Goal: Information Seeking & Learning: Learn about a topic

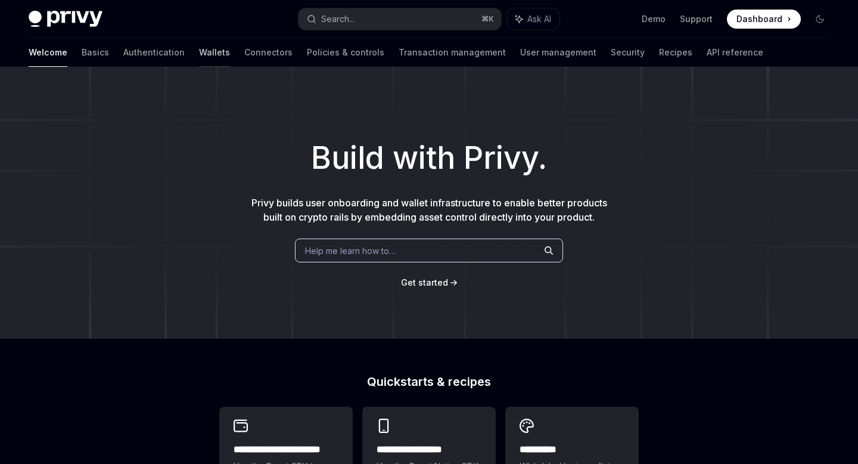
click at [199, 56] on link "Wallets" at bounding box center [214, 52] width 31 height 29
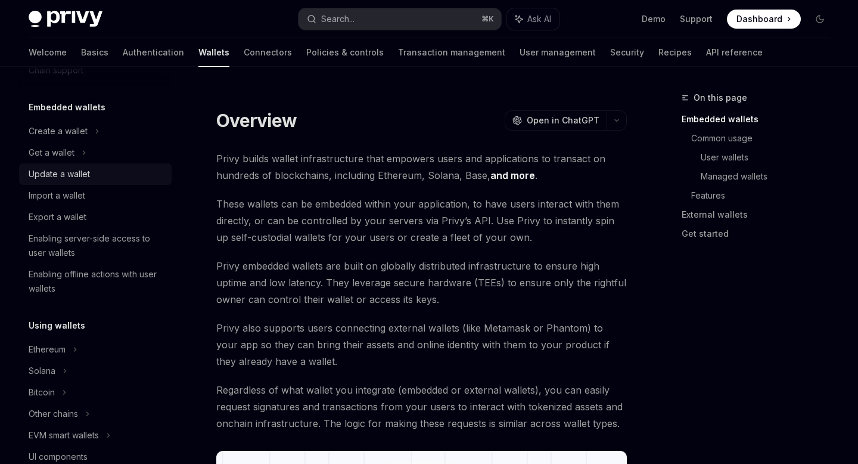
scroll to position [50, 0]
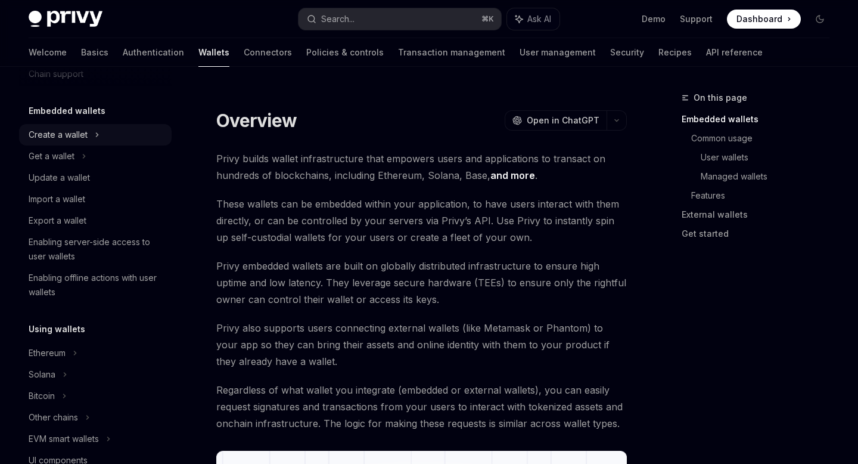
click at [79, 137] on div "Create a wallet" at bounding box center [58, 135] width 59 height 14
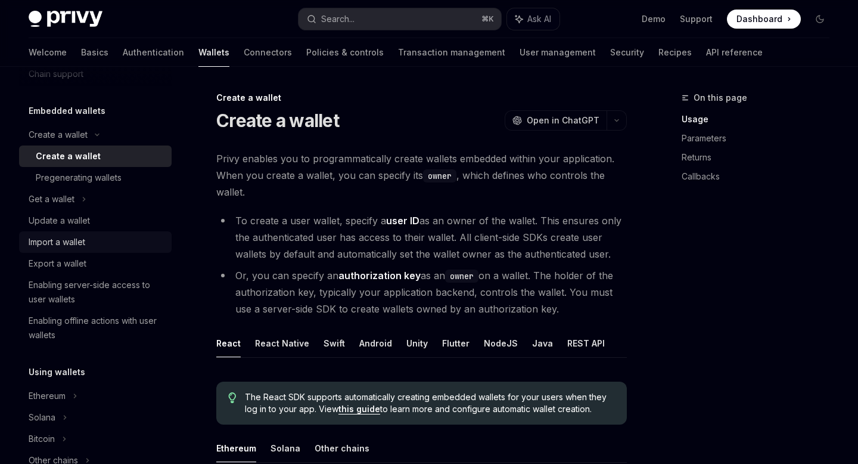
click at [84, 234] on link "Import a wallet" at bounding box center [95, 241] width 153 height 21
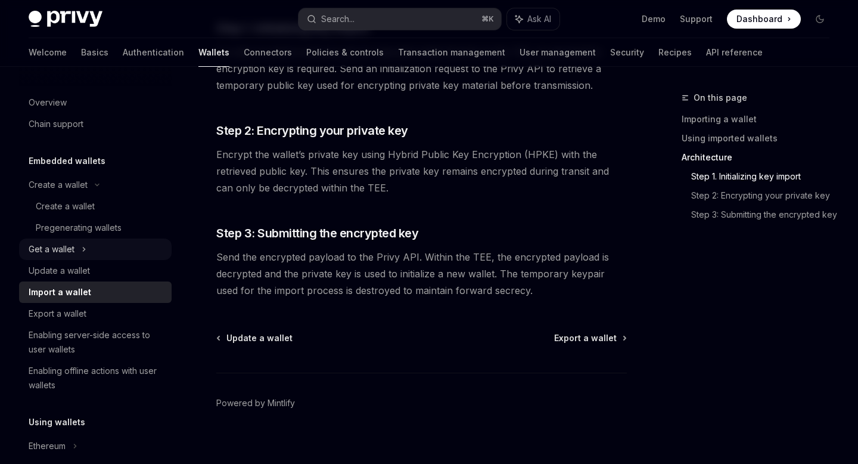
click at [94, 250] on div "Get a wallet" at bounding box center [95, 248] width 153 height 21
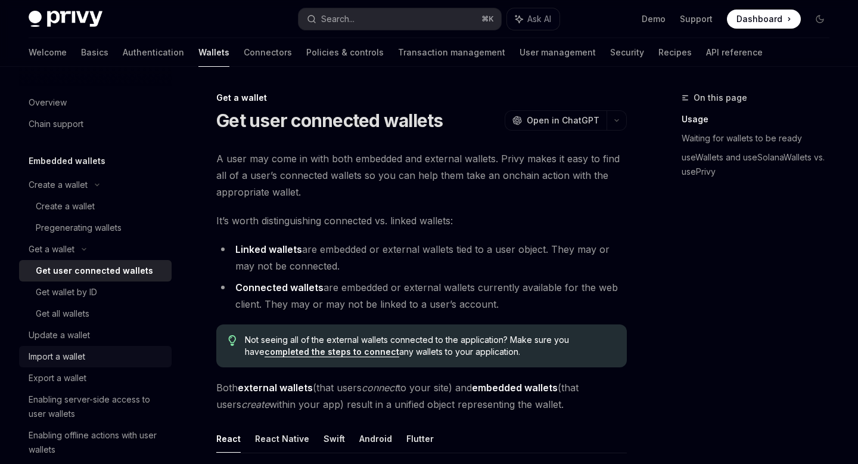
click at [70, 356] on div "Import a wallet" at bounding box center [57, 356] width 57 height 14
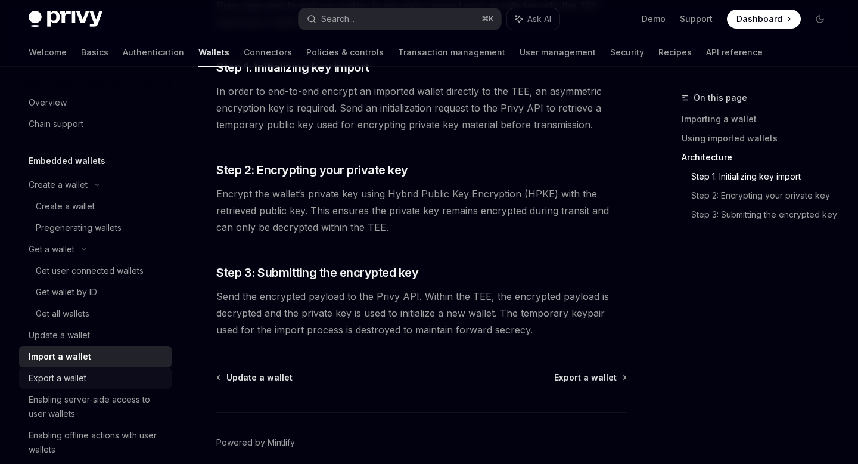
scroll to position [930, 0]
click at [96, 229] on div "Pregenerating wallets" at bounding box center [79, 227] width 86 height 14
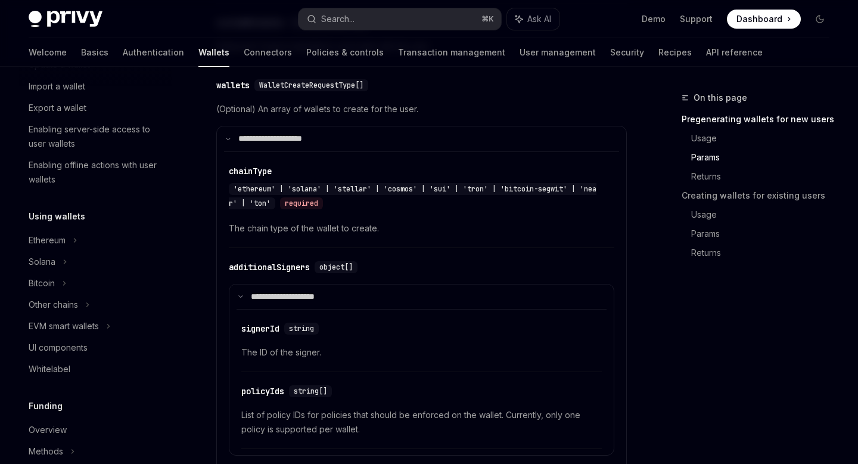
scroll to position [271, 0]
click at [79, 329] on div "EVM smart wallets" at bounding box center [64, 325] width 70 height 14
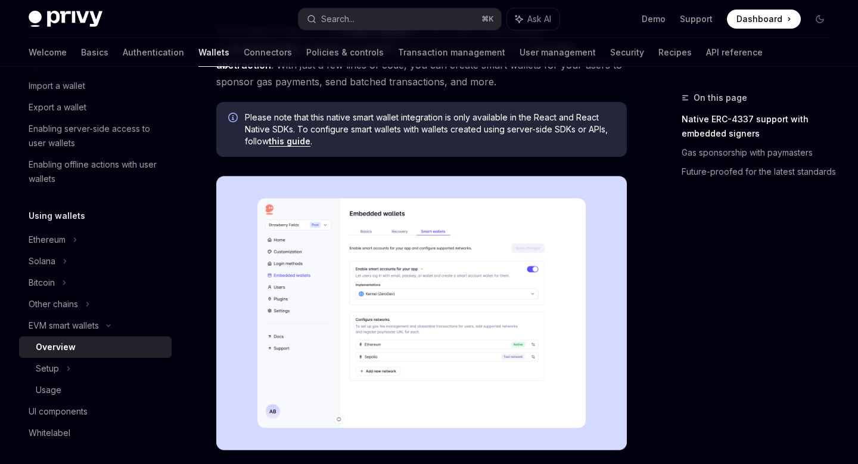
scroll to position [166, 0]
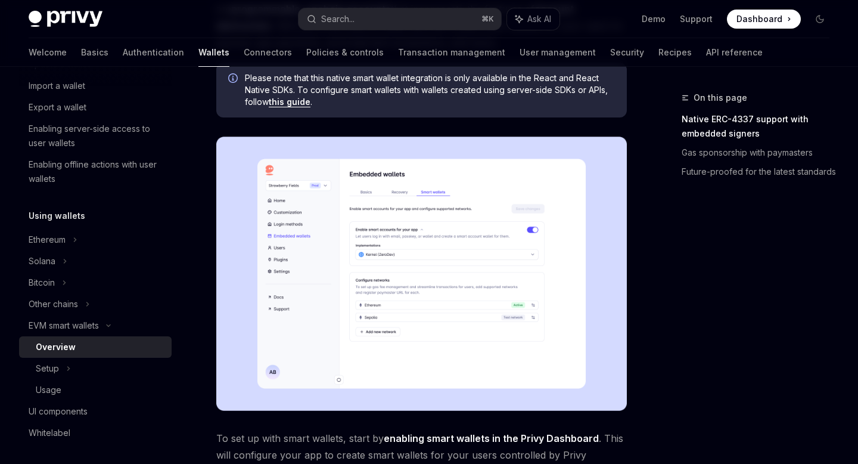
click at [468, 343] on img at bounding box center [421, 273] width 411 height 274
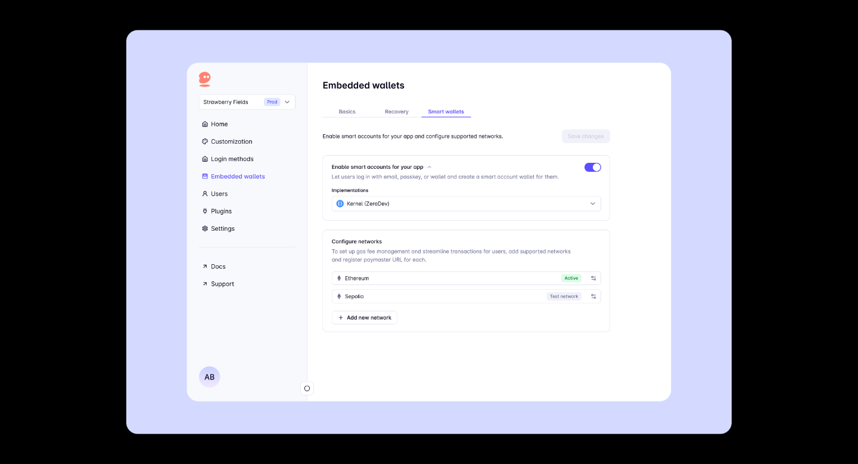
click at [803, 218] on div at bounding box center [429, 232] width 858 height 464
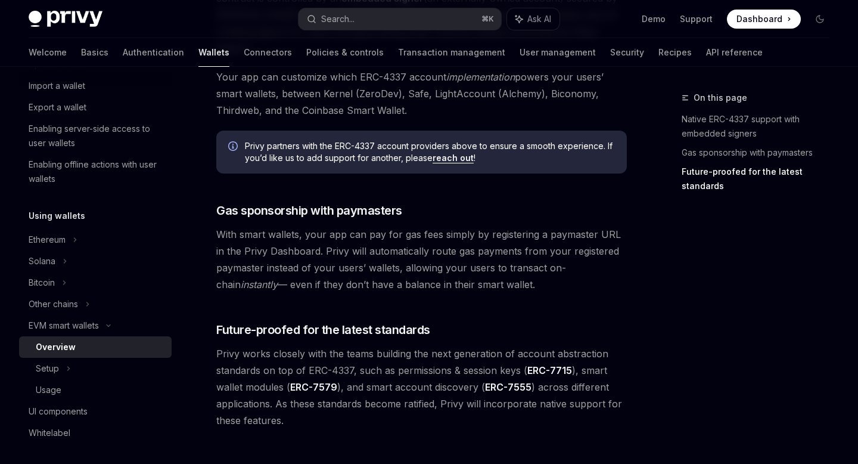
scroll to position [890, 0]
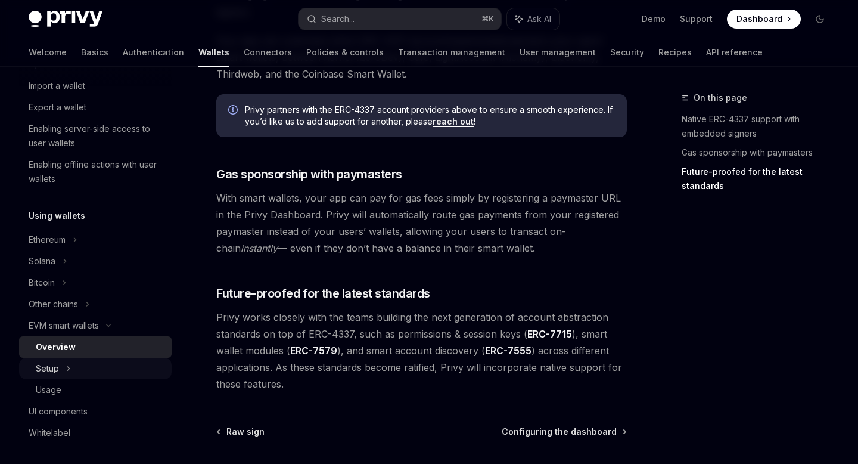
click at [57, 370] on div "Setup" at bounding box center [47, 368] width 23 height 14
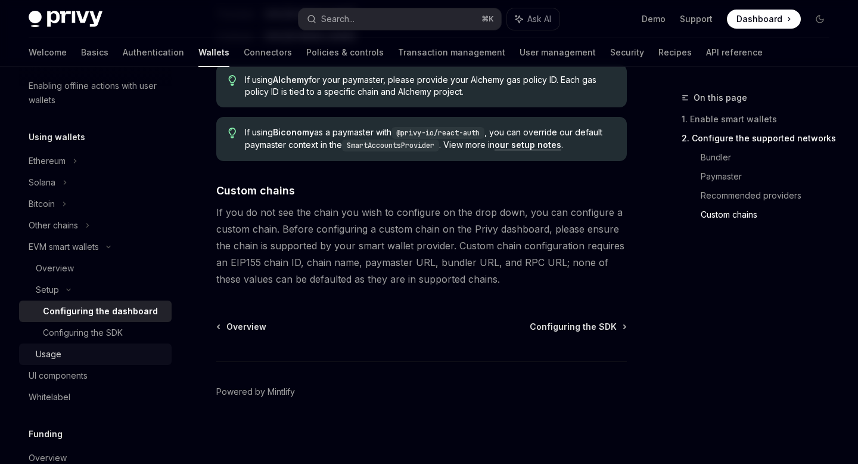
scroll to position [350, 0]
click at [88, 340] on link "Configuring the SDK" at bounding box center [95, 331] width 153 height 21
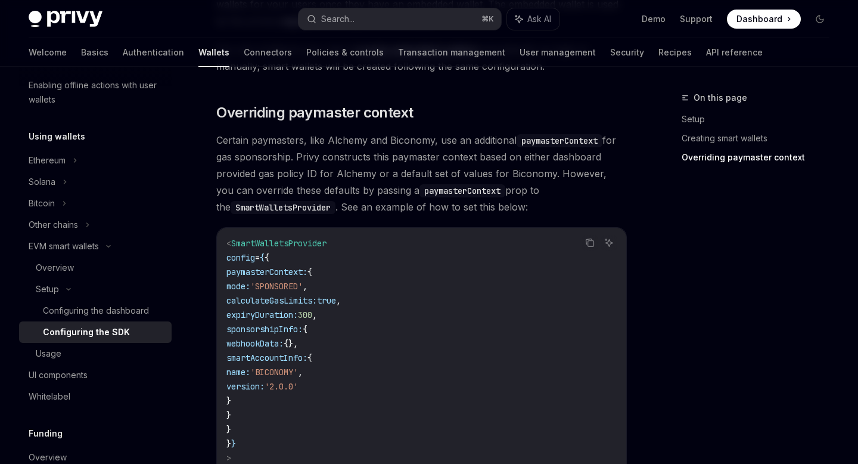
scroll to position [1114, 0]
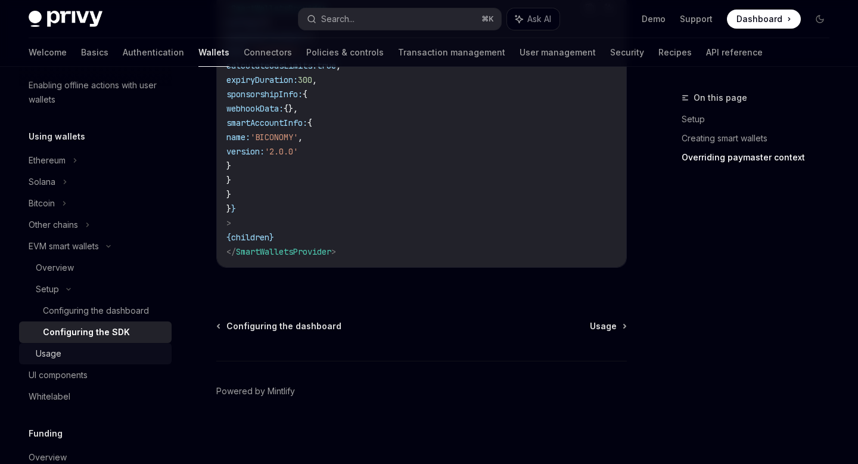
click at [95, 352] on div "Usage" at bounding box center [100, 353] width 129 height 14
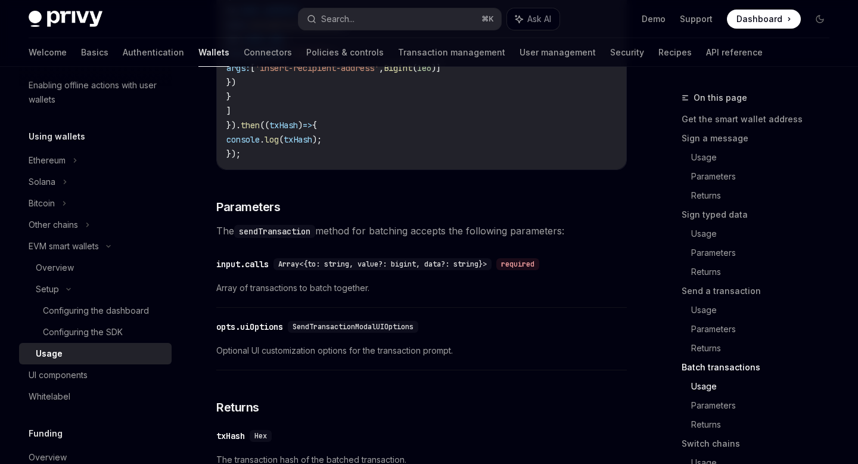
scroll to position [2920, 0]
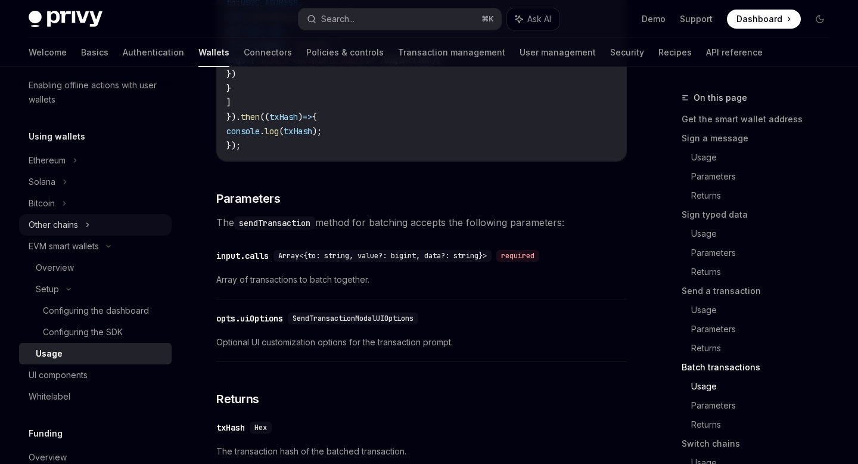
click at [54, 225] on div "Other chains" at bounding box center [53, 225] width 49 height 14
type textarea "*"
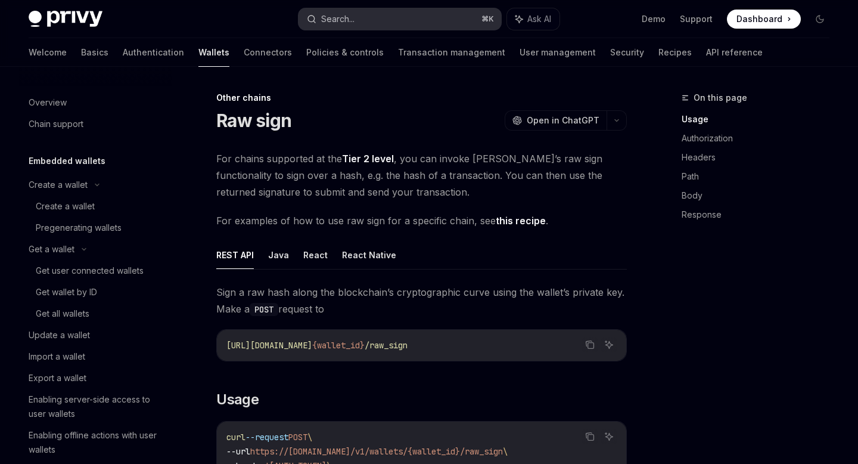
click at [330, 18] on div "Search..." at bounding box center [337, 19] width 33 height 14
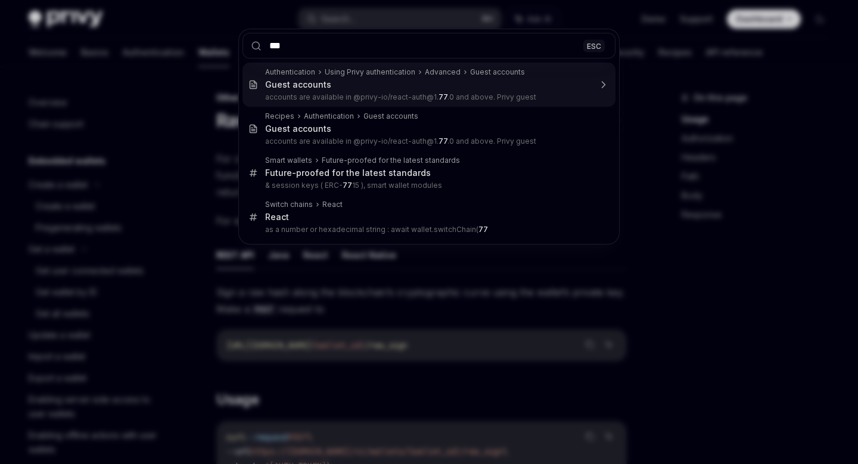
type input "****"
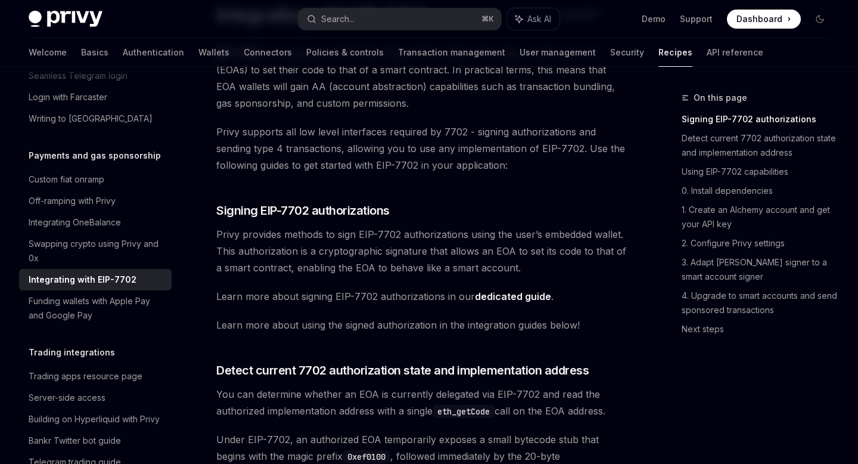
scroll to position [105, 0]
click at [514, 297] on link "dedicated guide" at bounding box center [513, 297] width 76 height 13
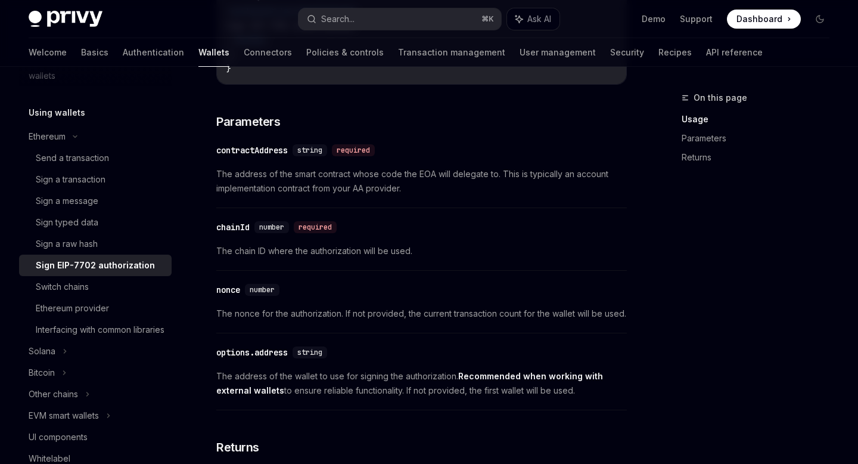
scroll to position [854, 0]
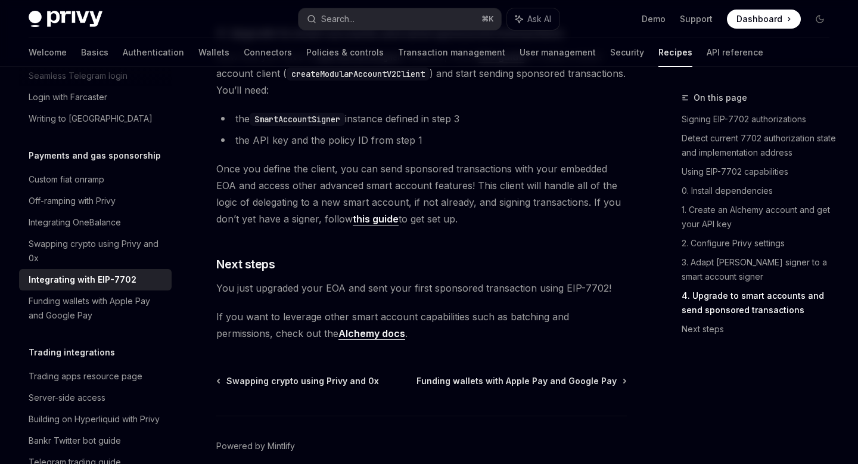
scroll to position [2746, 0]
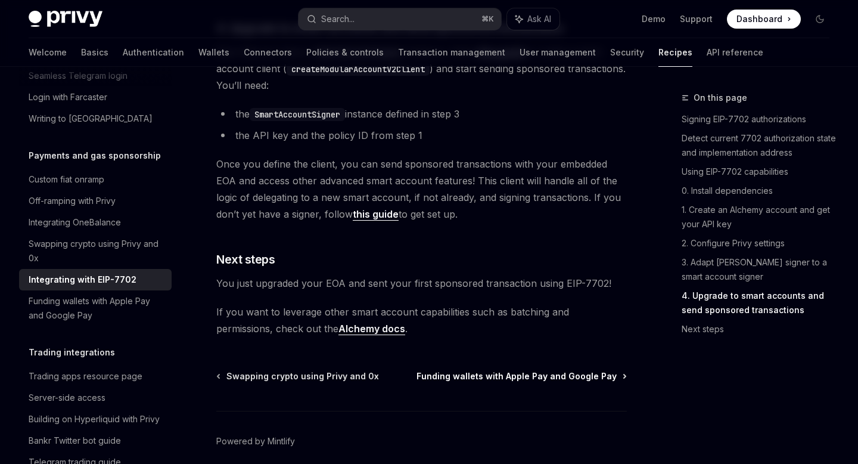
click at [477, 382] on span "Funding wallets with Apple Pay and Google Pay" at bounding box center [517, 376] width 200 height 12
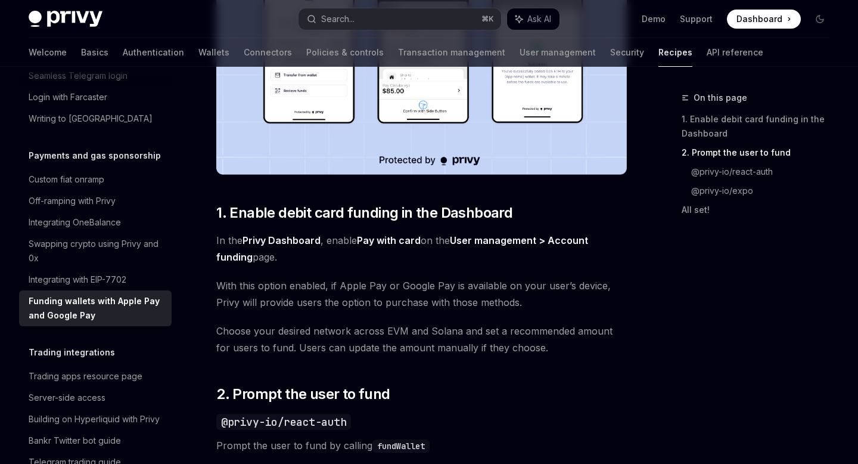
scroll to position [407, 0]
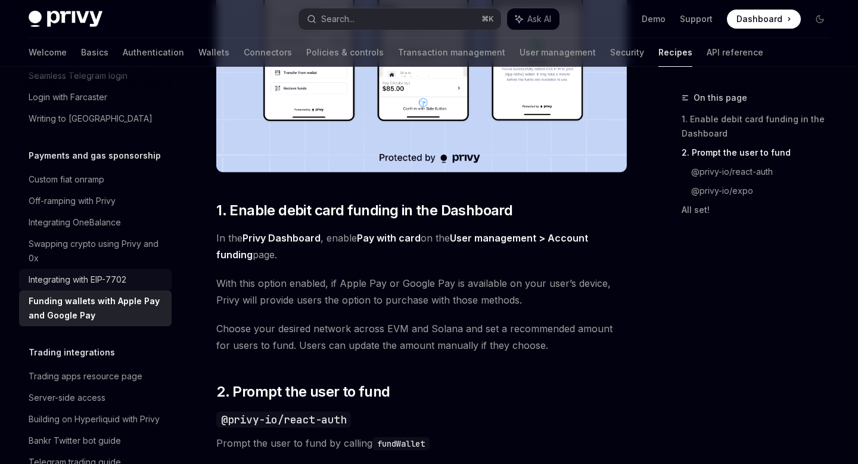
click at [88, 272] on div "Integrating with EIP-7702" at bounding box center [78, 279] width 98 height 14
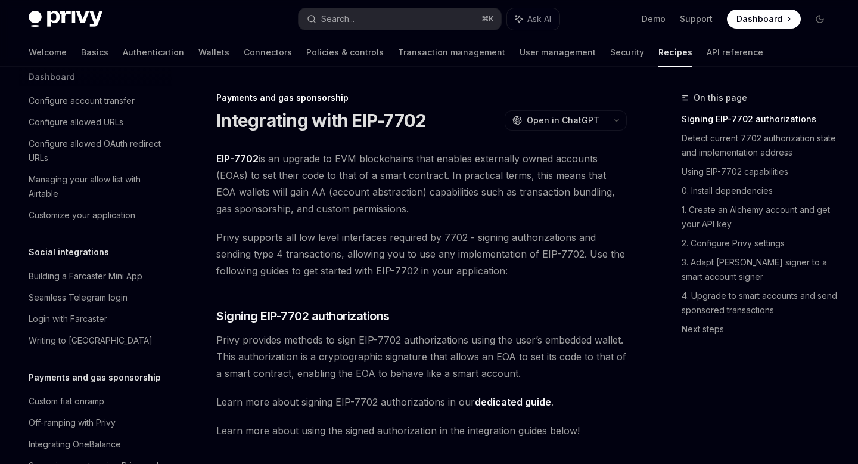
scroll to position [735, 0]
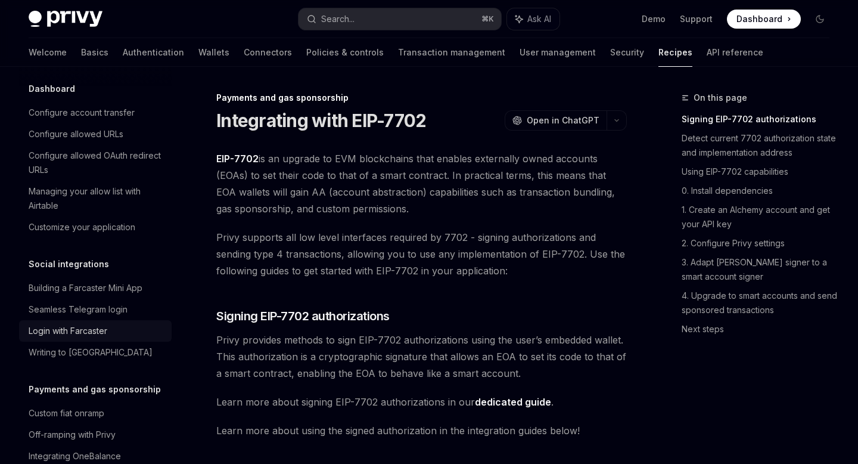
click at [94, 324] on div "Login with Farcaster" at bounding box center [68, 331] width 79 height 14
type textarea "*"
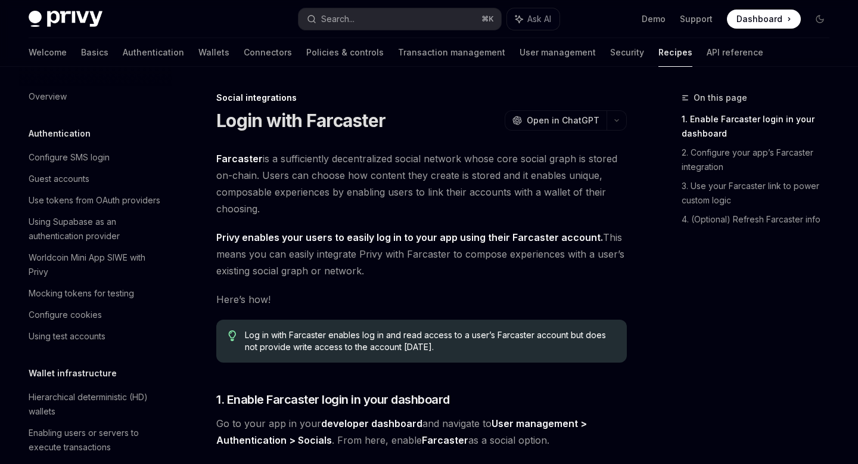
scroll to position [1, 0]
click at [407, 15] on button "Search... ⌘ K" at bounding box center [400, 18] width 202 height 21
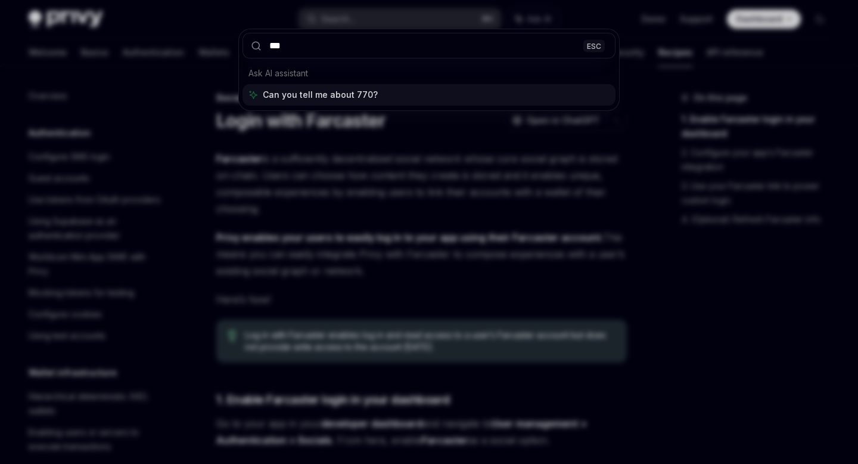
type input "****"
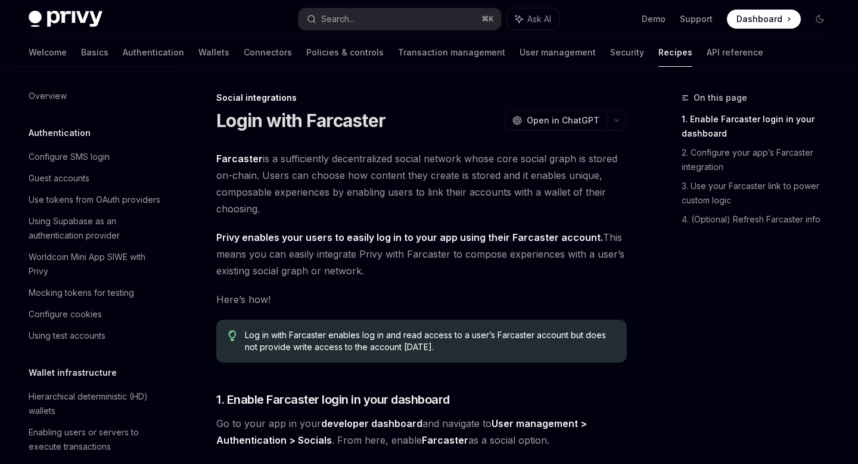
type textarea "*"
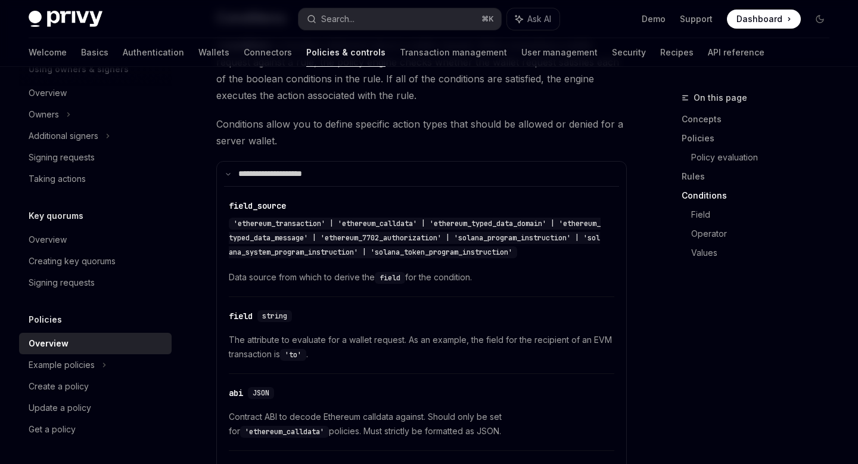
scroll to position [2460, 0]
click at [394, 27] on button "Search... ⌘ K" at bounding box center [400, 18] width 202 height 21
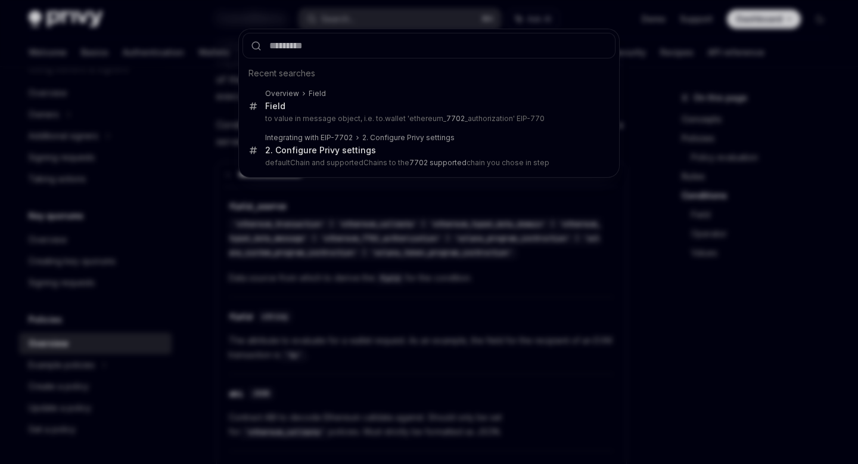
click at [391, 14] on div "Recent searches Overview Field Field to value in message object, i.e. to.wallet…" at bounding box center [429, 232] width 858 height 464
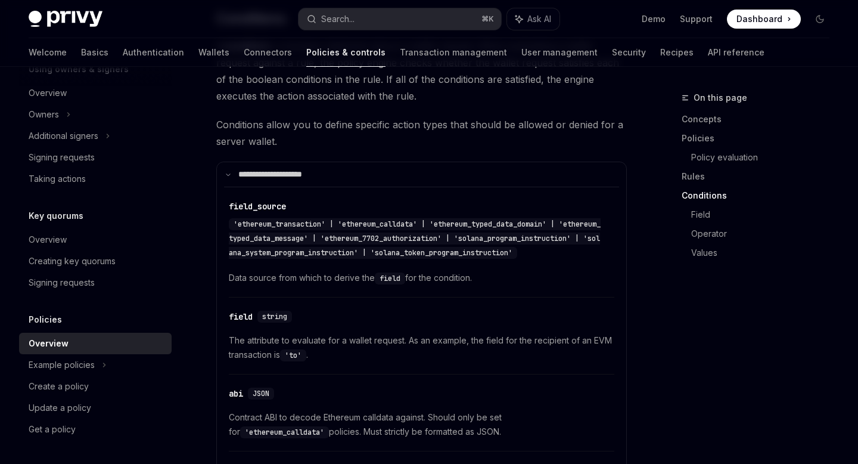
click at [391, 14] on button "Search... ⌘ K" at bounding box center [400, 18] width 202 height 21
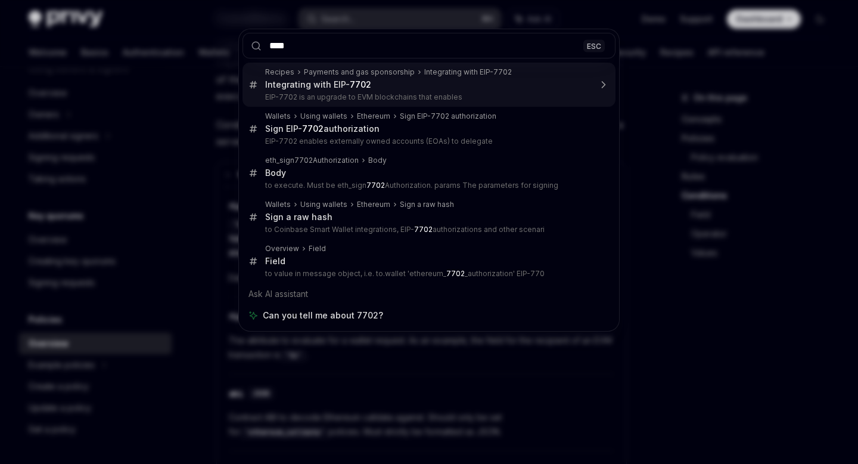
type input "****"
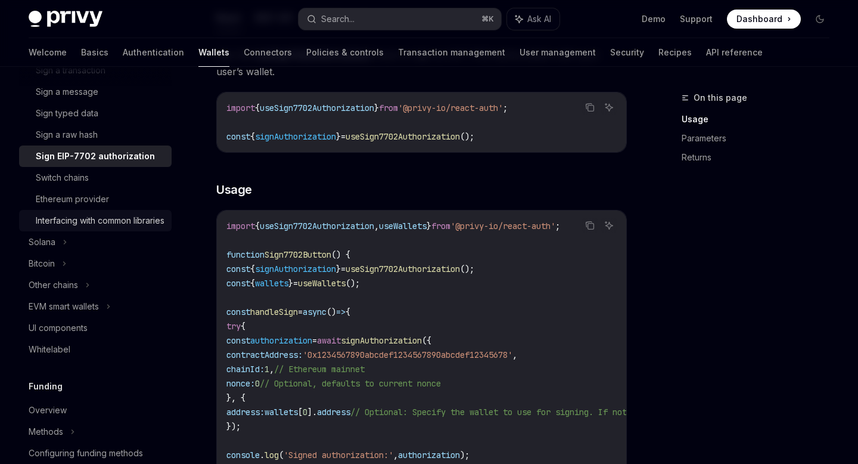
scroll to position [310, 0]
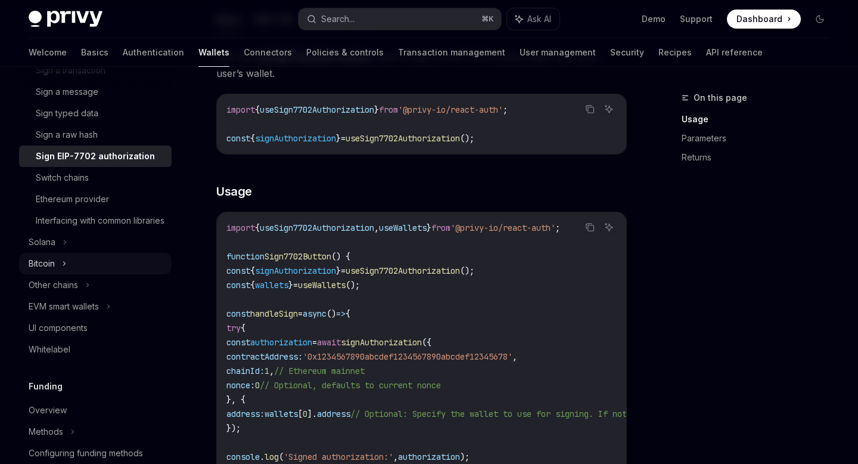
click at [76, 274] on div "Bitcoin" at bounding box center [95, 263] width 153 height 21
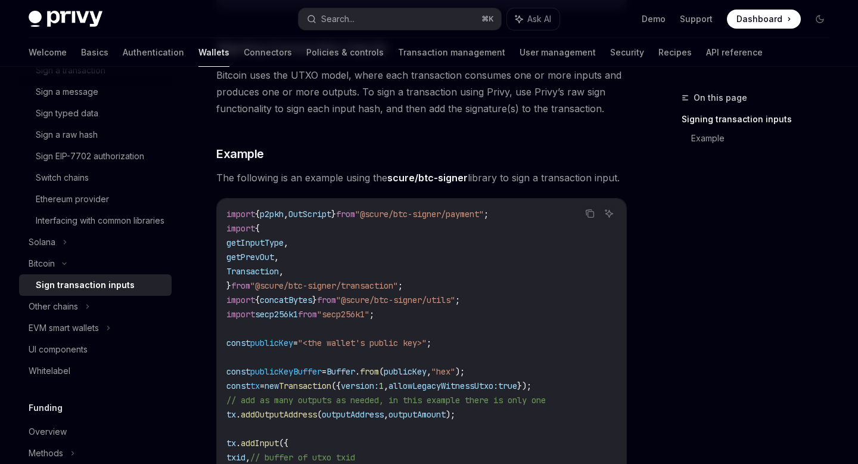
scroll to position [215, 0]
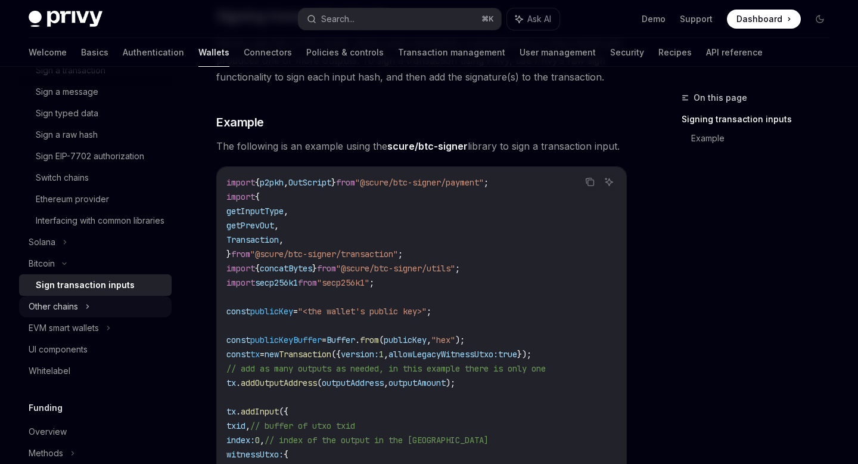
click at [72, 313] on div "Other chains" at bounding box center [53, 306] width 49 height 14
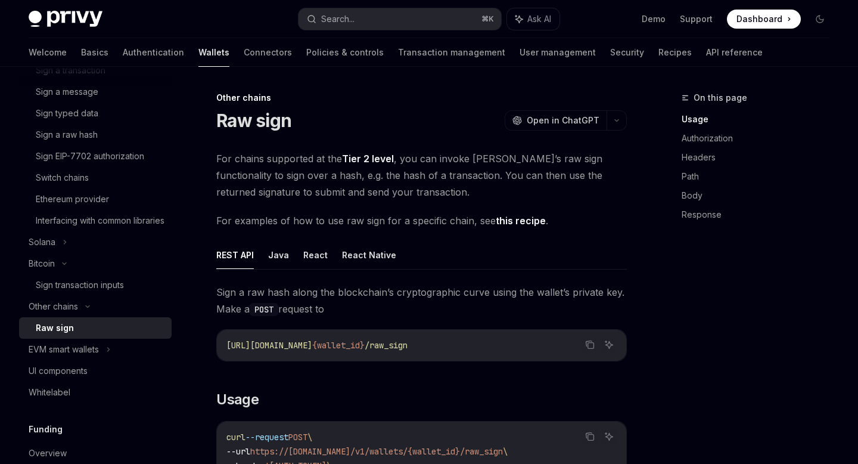
click at [369, 159] on link "Tier 2 level" at bounding box center [368, 159] width 52 height 13
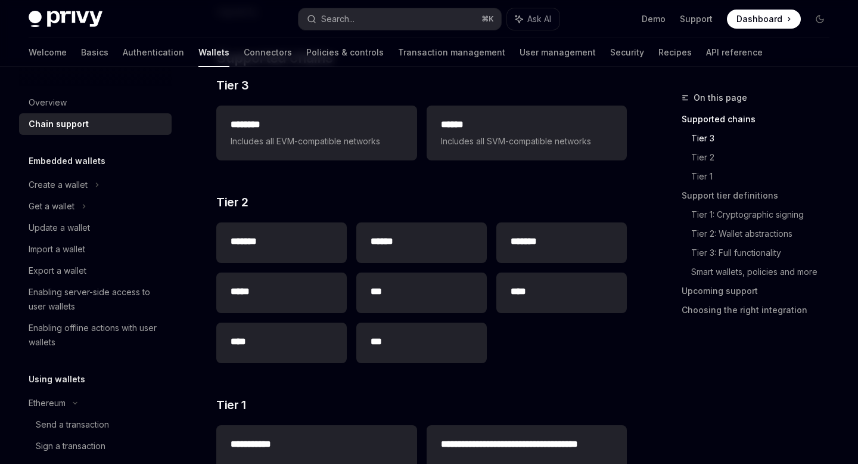
scroll to position [200, 0]
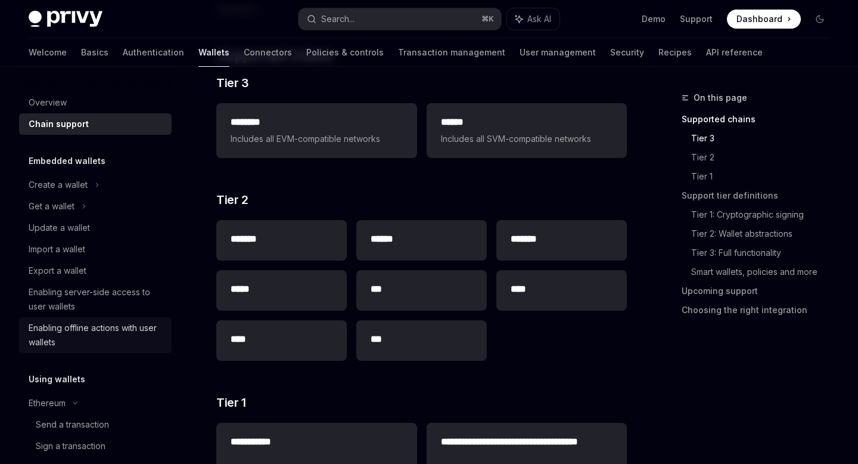
click at [89, 330] on div "Enabling offline actions with user wallets" at bounding box center [97, 335] width 136 height 29
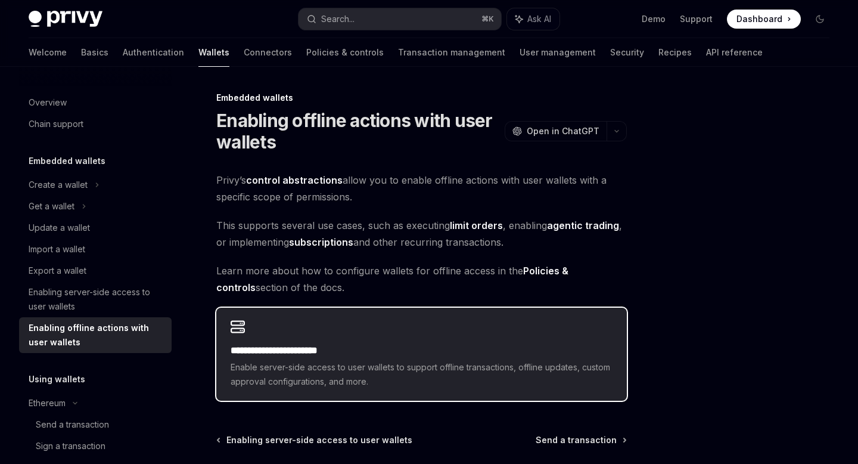
scroll to position [114, 0]
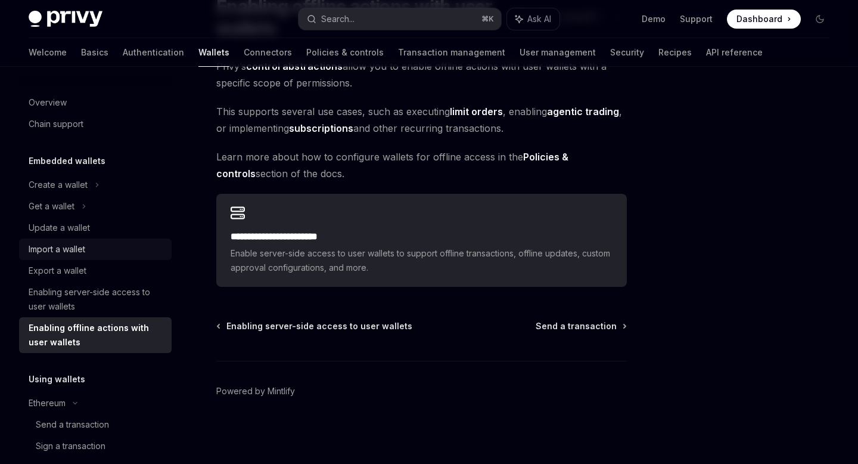
click at [90, 253] on div "Import a wallet" at bounding box center [97, 249] width 136 height 14
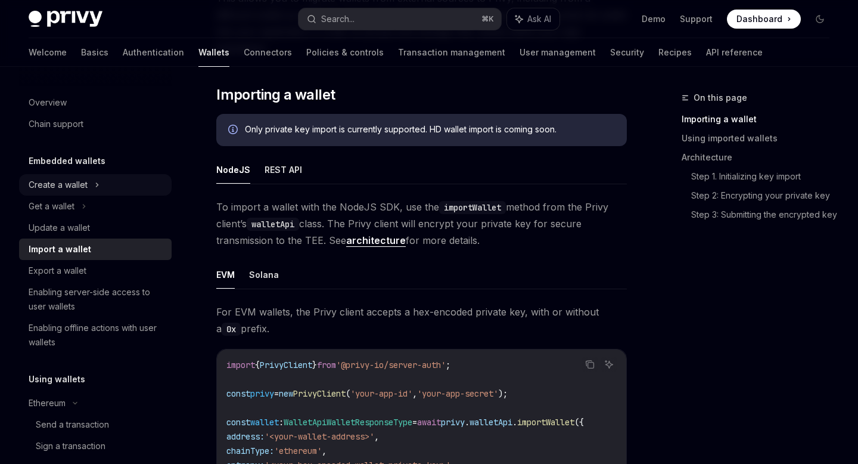
scroll to position [187, 0]
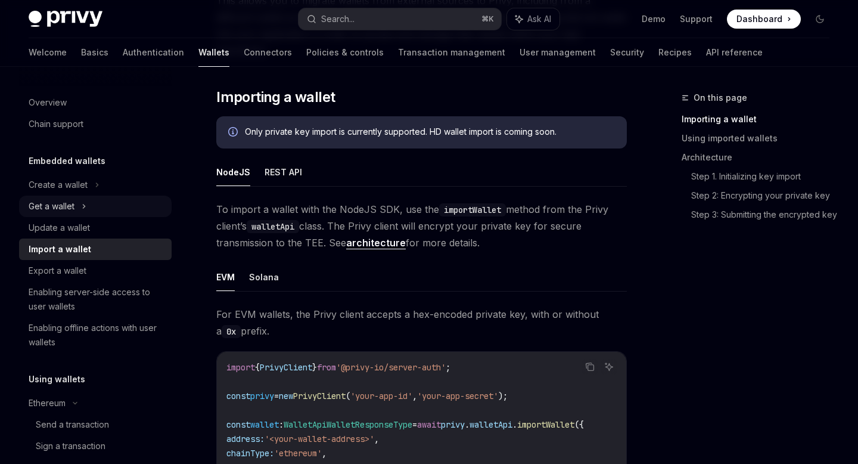
click at [77, 203] on div "Get a wallet" at bounding box center [95, 205] width 153 height 21
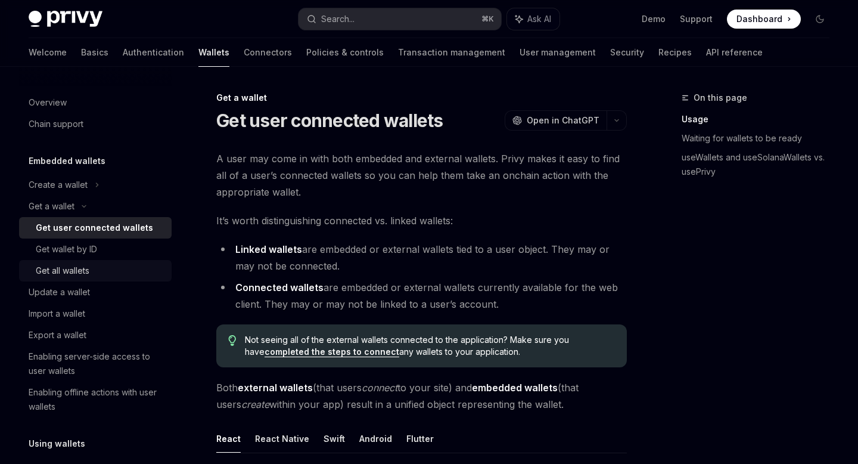
click at [90, 269] on div "Get all wallets" at bounding box center [100, 270] width 129 height 14
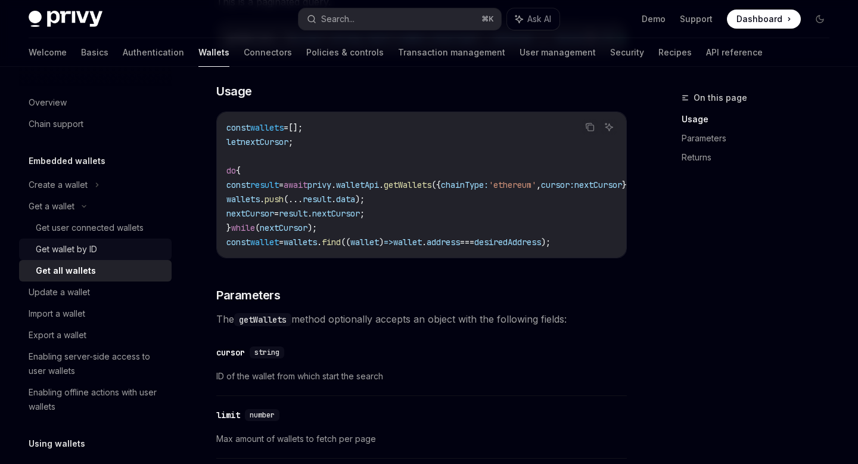
scroll to position [244, 0]
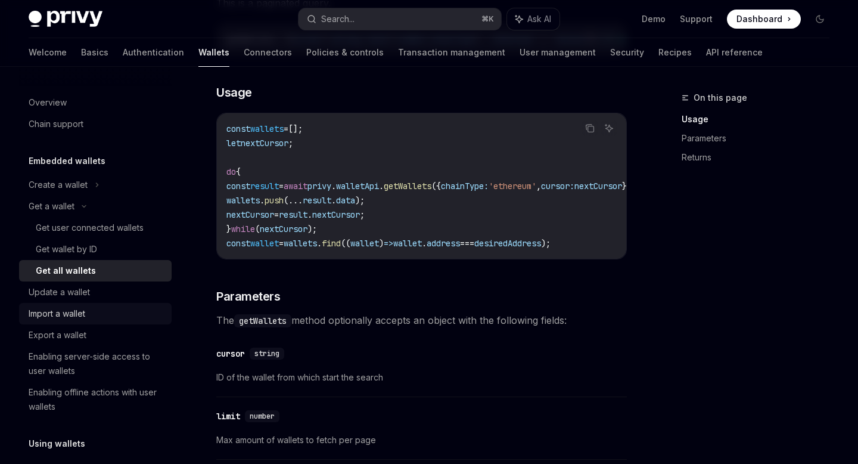
click at [72, 319] on div "Import a wallet" at bounding box center [57, 313] width 57 height 14
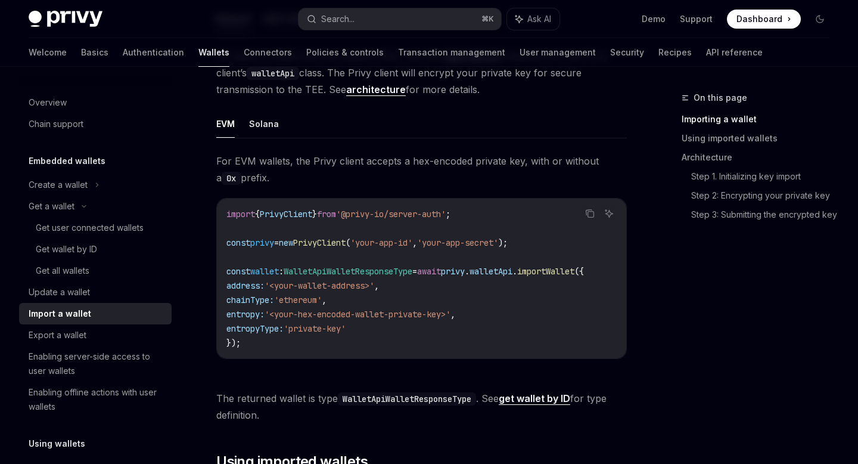
scroll to position [341, 0]
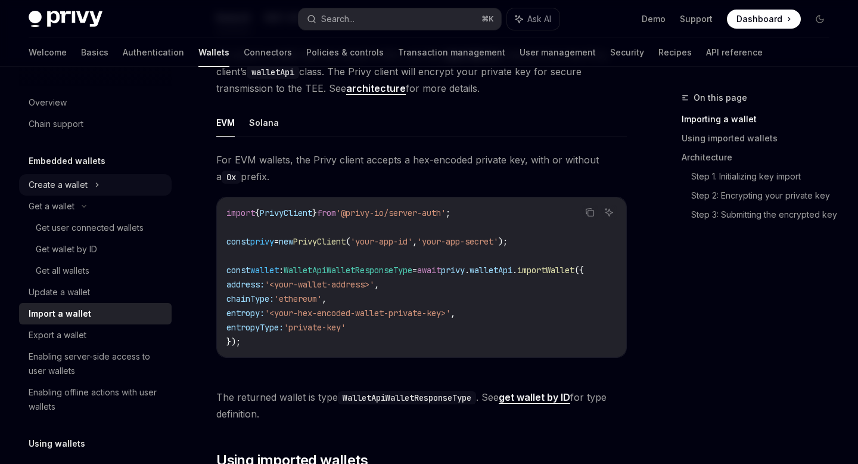
click at [61, 181] on div "Create a wallet" at bounding box center [58, 185] width 59 height 14
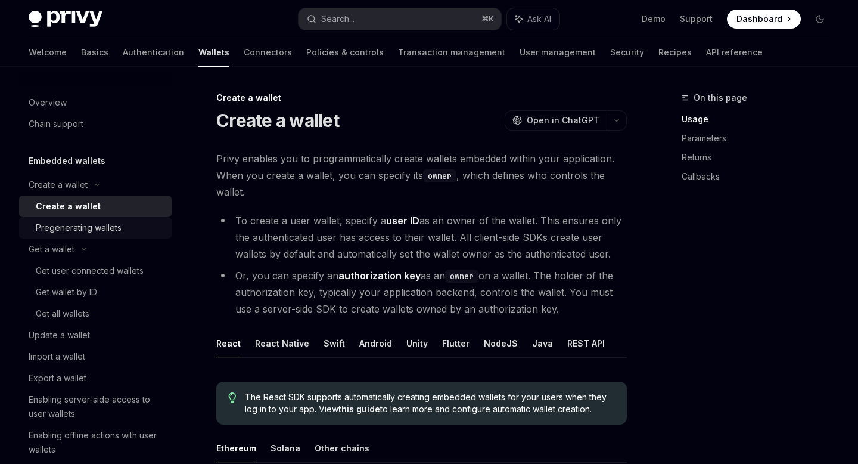
click at [95, 231] on div "Pregenerating wallets" at bounding box center [79, 227] width 86 height 14
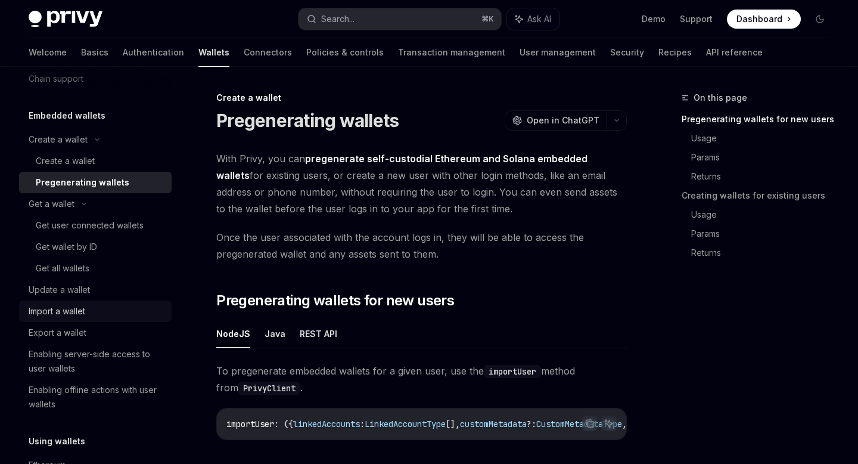
scroll to position [46, 0]
click at [112, 310] on div "Import a wallet" at bounding box center [97, 310] width 136 height 14
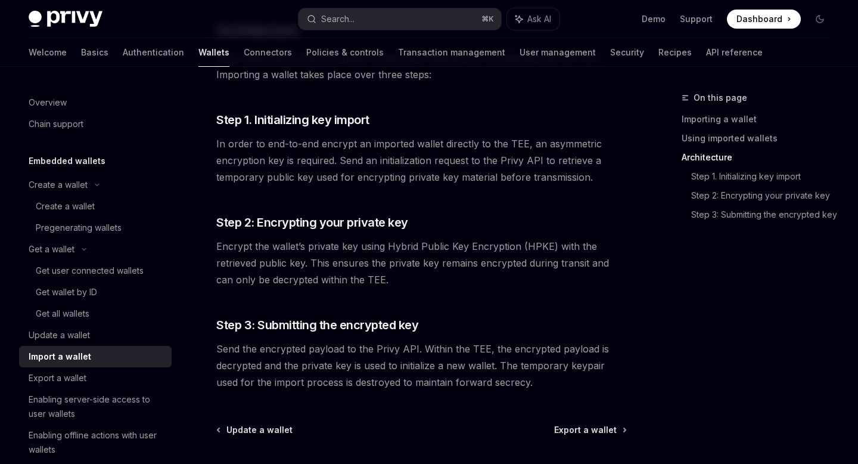
scroll to position [850, 0]
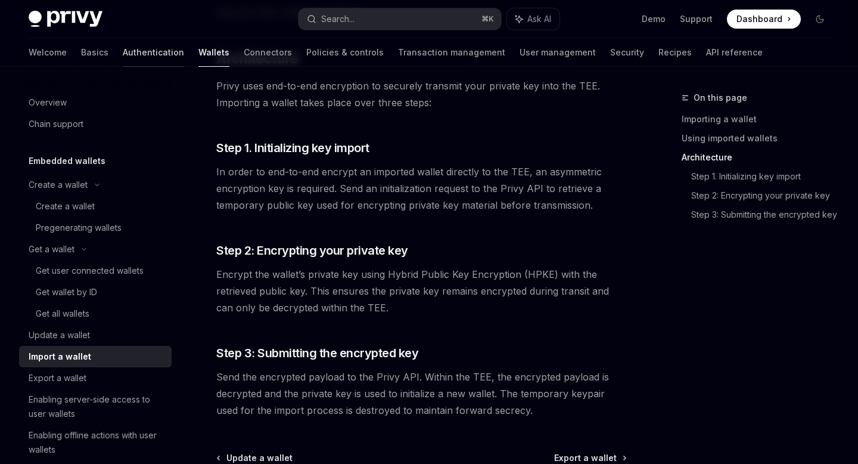
click at [123, 49] on link "Authentication" at bounding box center [153, 52] width 61 height 29
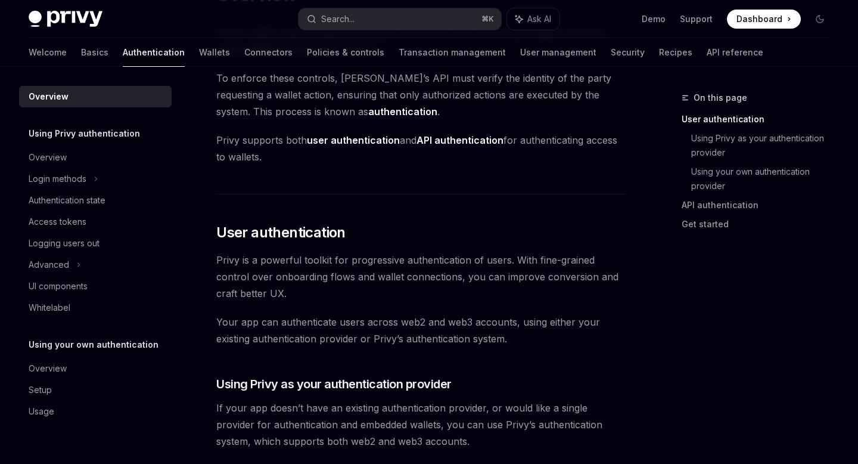
scroll to position [414, 0]
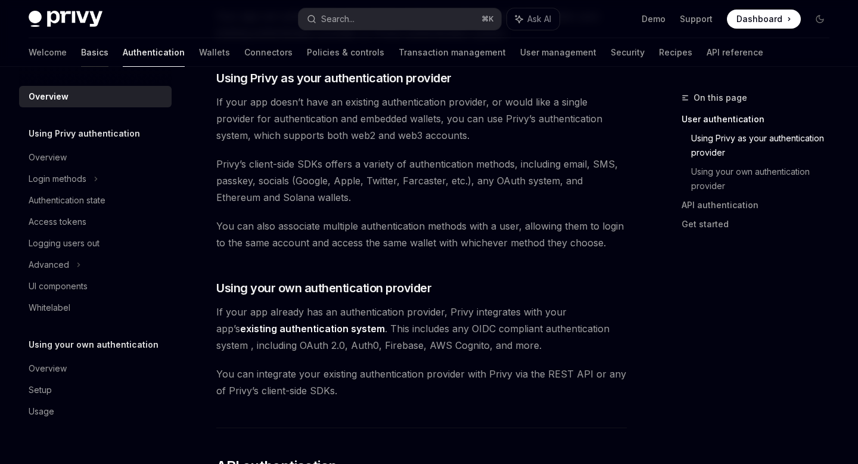
click at [81, 54] on link "Basics" at bounding box center [94, 52] width 27 height 29
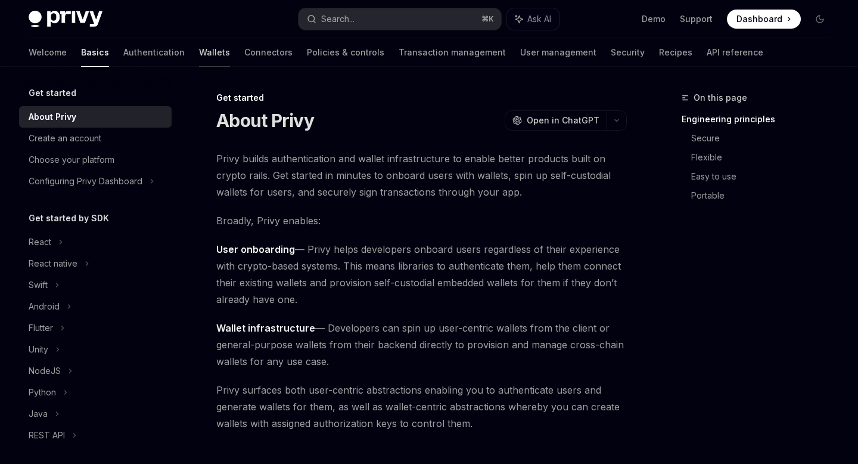
click at [199, 57] on link "Wallets" at bounding box center [214, 52] width 31 height 29
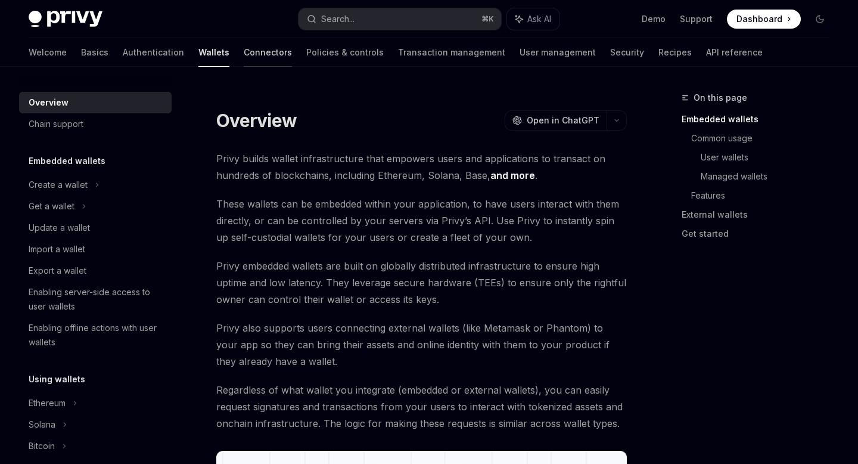
click at [244, 57] on link "Connectors" at bounding box center [268, 52] width 48 height 29
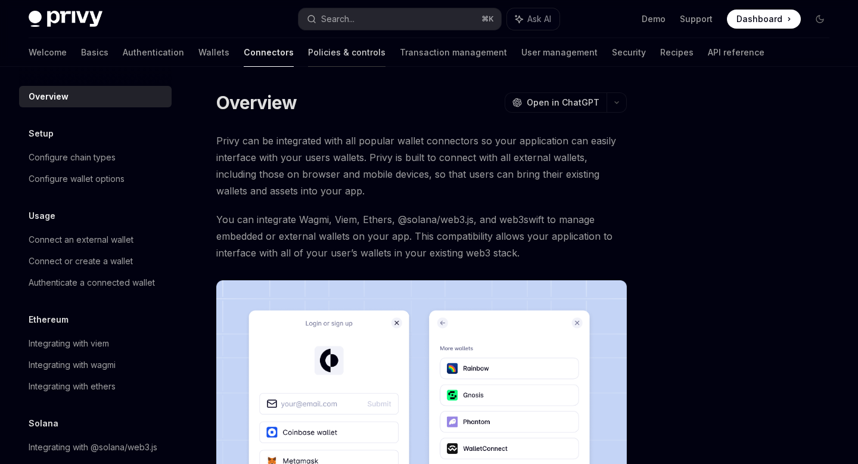
click at [308, 55] on link "Policies & controls" at bounding box center [346, 52] width 77 height 29
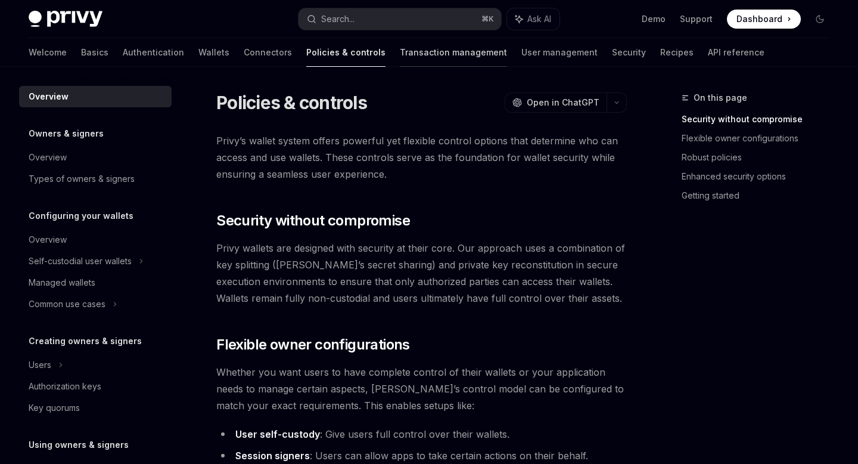
click at [400, 57] on link "Transaction management" at bounding box center [453, 52] width 107 height 29
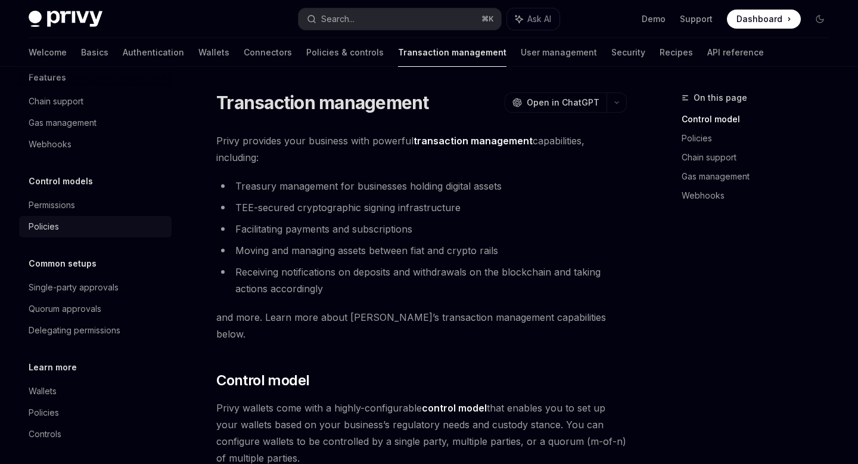
scroll to position [61, 0]
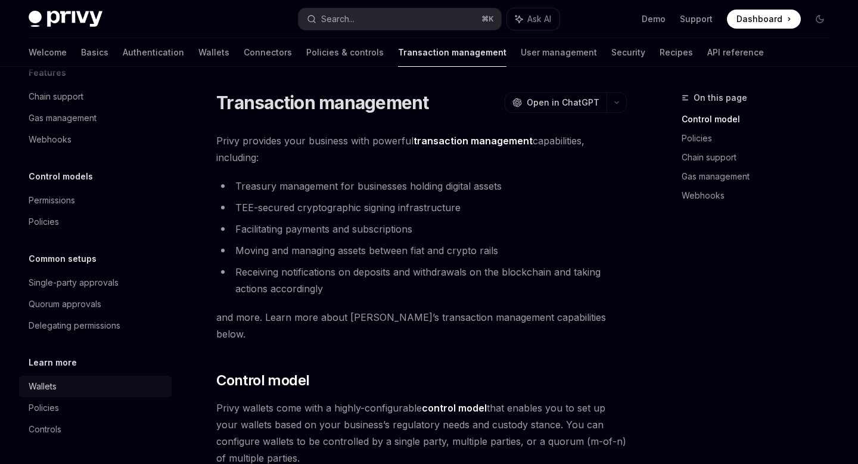
click at [48, 390] on div "Wallets" at bounding box center [43, 386] width 28 height 14
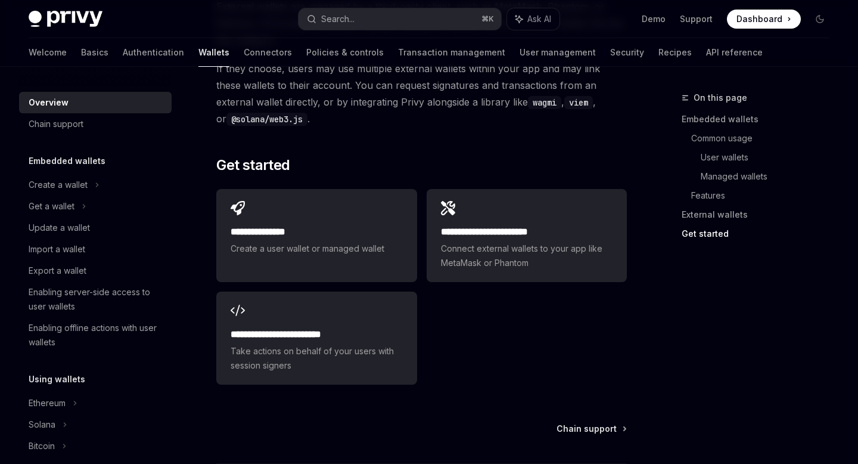
scroll to position [1916, 0]
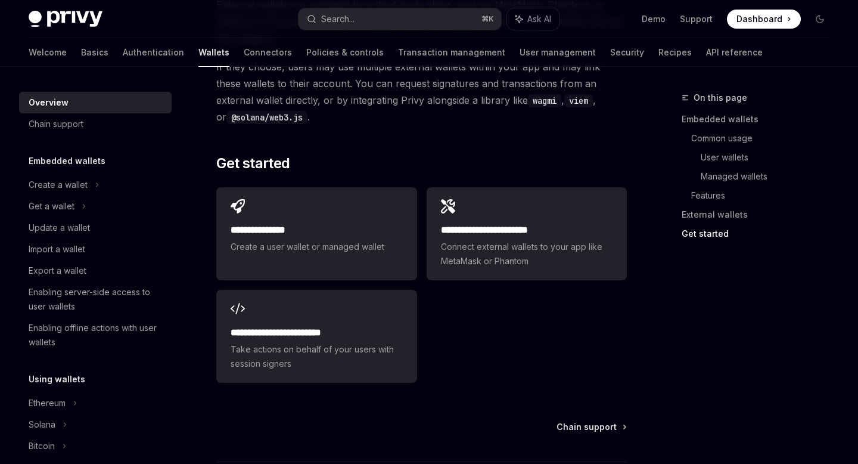
click at [460, 262] on span "Connect external wallets to your app like MetaMask or Phantom" at bounding box center [527, 254] width 172 height 29
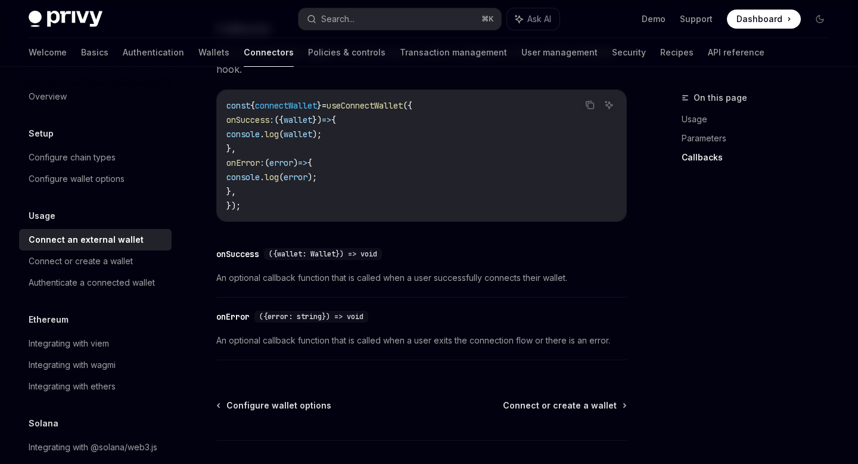
scroll to position [859, 0]
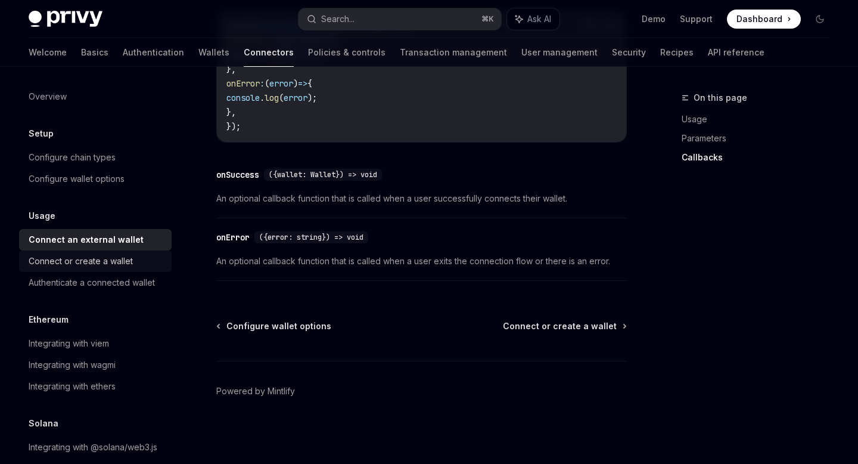
click at [117, 264] on div "Connect or create a wallet" at bounding box center [81, 261] width 104 height 14
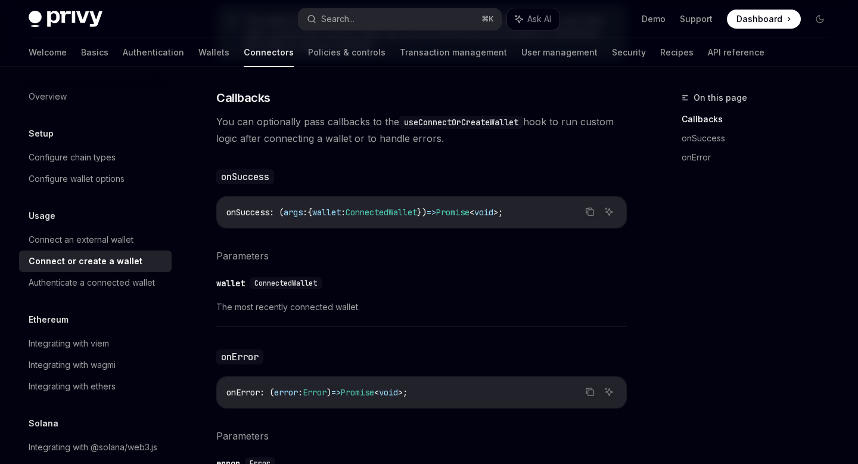
scroll to position [855, 0]
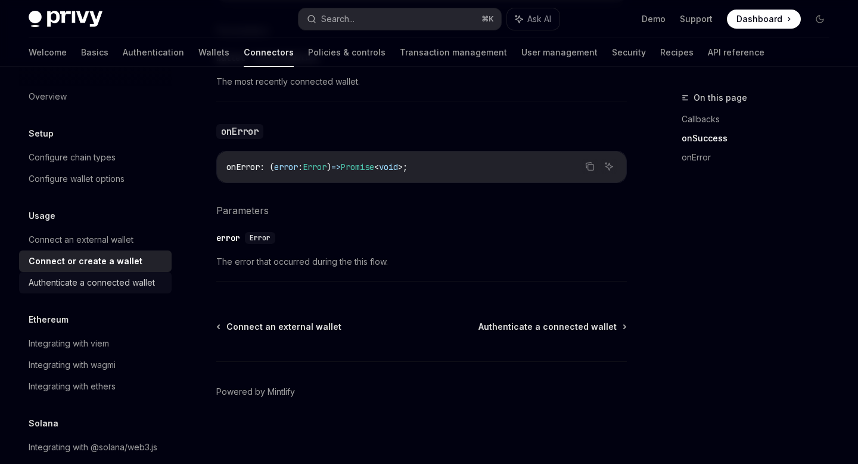
click at [133, 289] on div "Authenticate a connected wallet" at bounding box center [92, 282] width 126 height 14
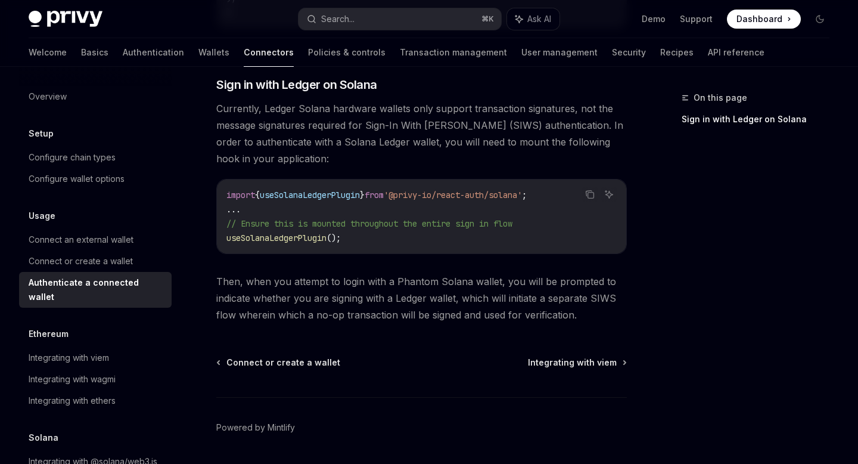
scroll to position [1076, 0]
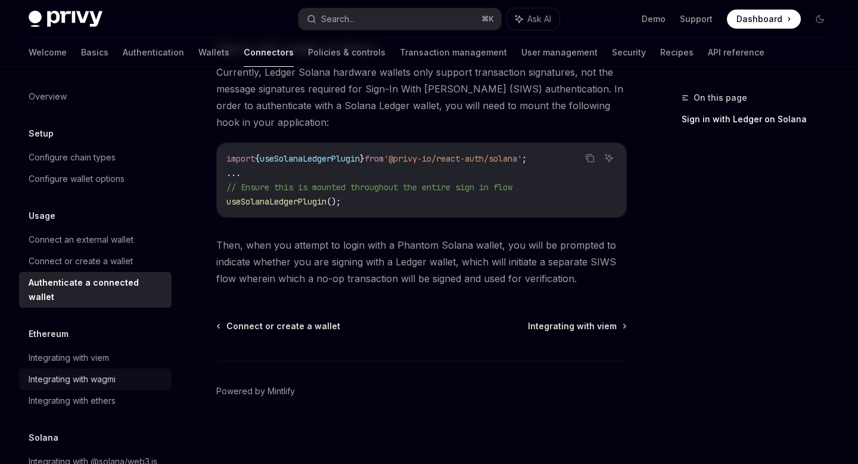
click at [101, 372] on div "Integrating with wagmi" at bounding box center [72, 379] width 87 height 14
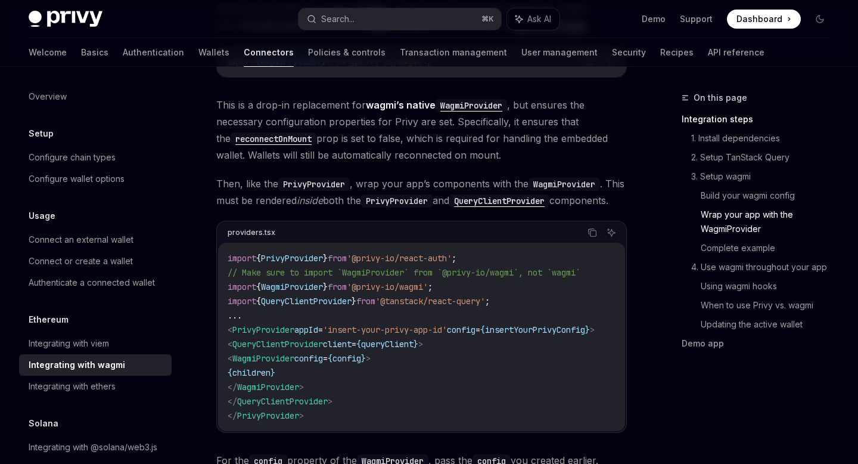
scroll to position [2, 0]
click at [119, 242] on div "Connect an external wallet" at bounding box center [81, 238] width 105 height 14
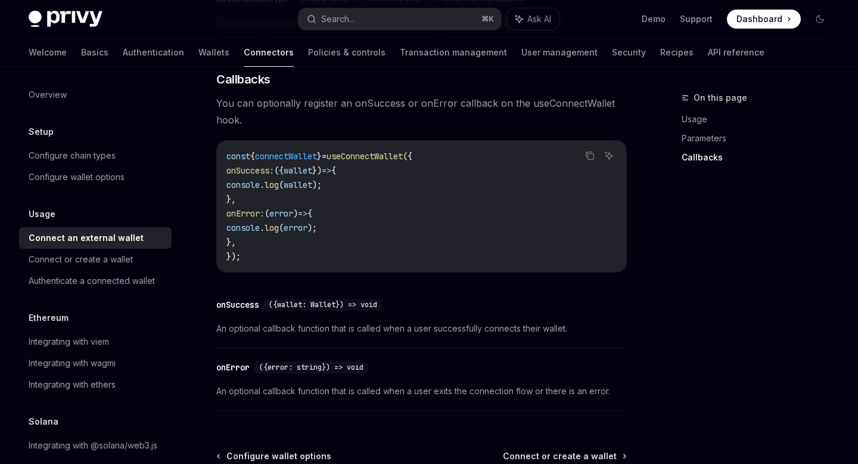
scroll to position [731, 0]
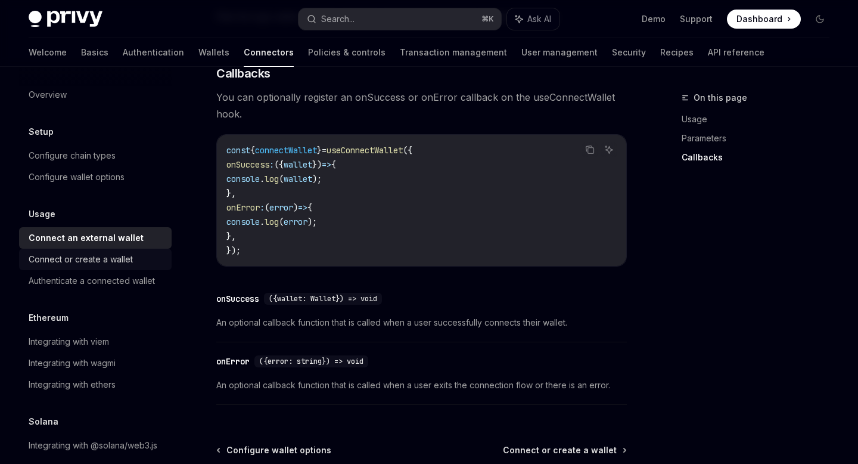
click at [138, 255] on div "Connect or create a wallet" at bounding box center [97, 259] width 136 height 14
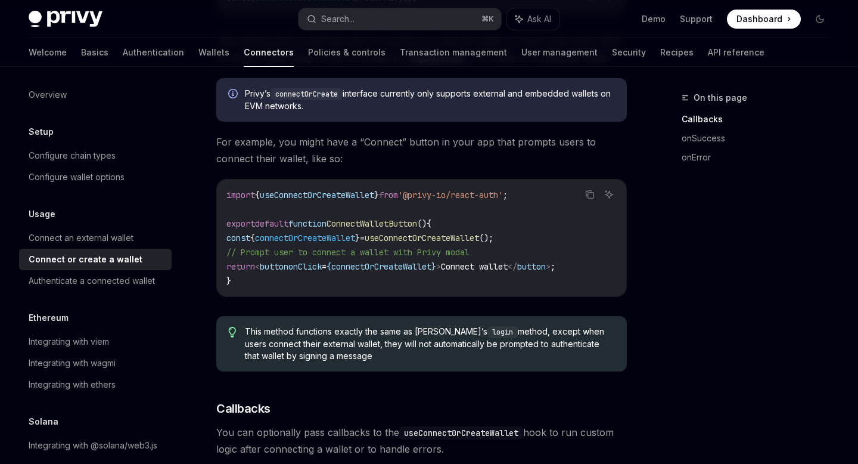
scroll to position [342, 0]
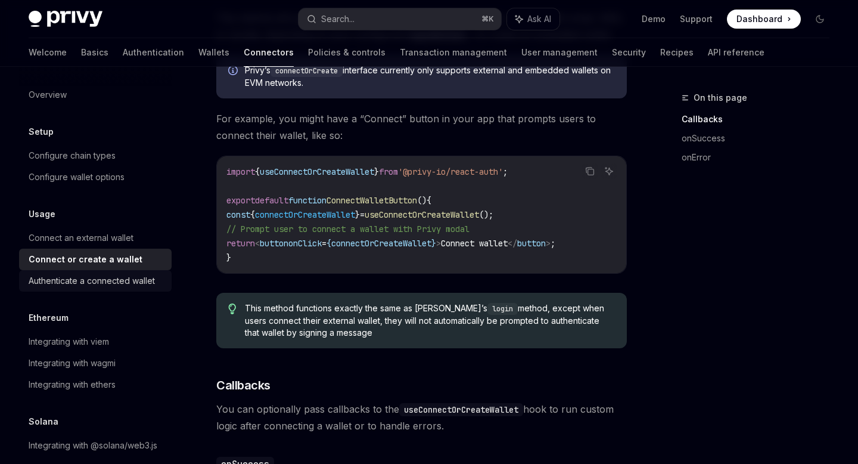
click at [95, 280] on div "Authenticate a connected wallet" at bounding box center [92, 281] width 126 height 14
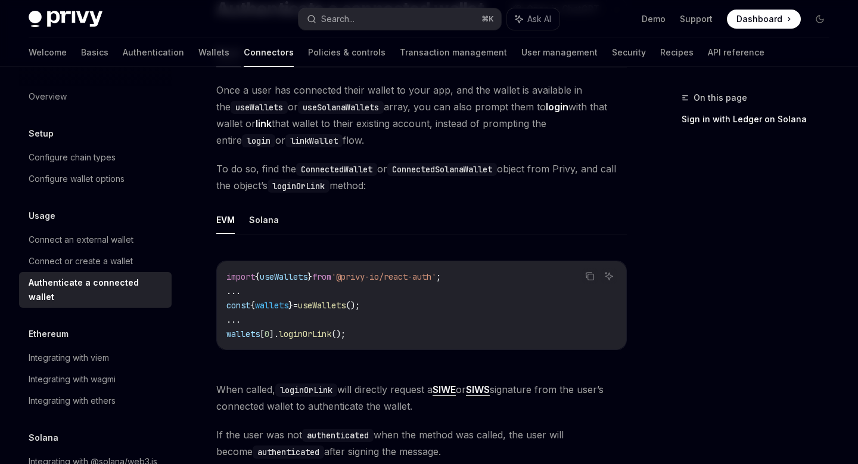
scroll to position [110, 0]
click at [198, 57] on link "Wallets" at bounding box center [213, 52] width 31 height 29
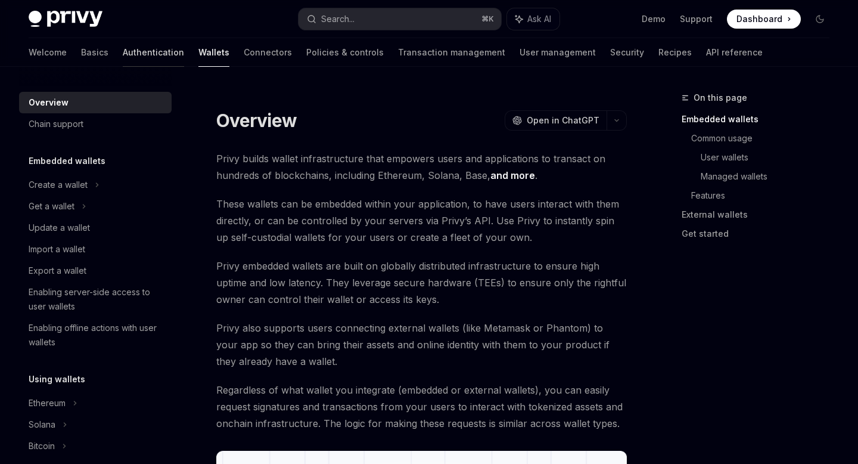
click at [123, 60] on link "Authentication" at bounding box center [153, 52] width 61 height 29
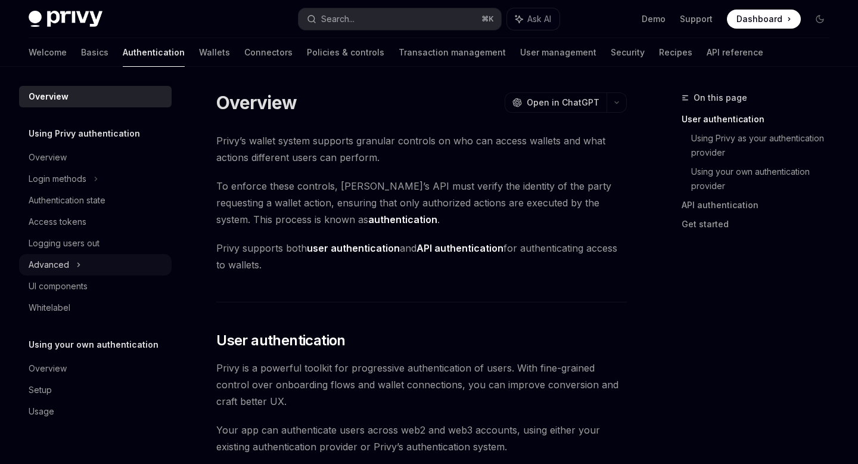
click at [74, 268] on div "Advanced" at bounding box center [95, 264] width 153 height 21
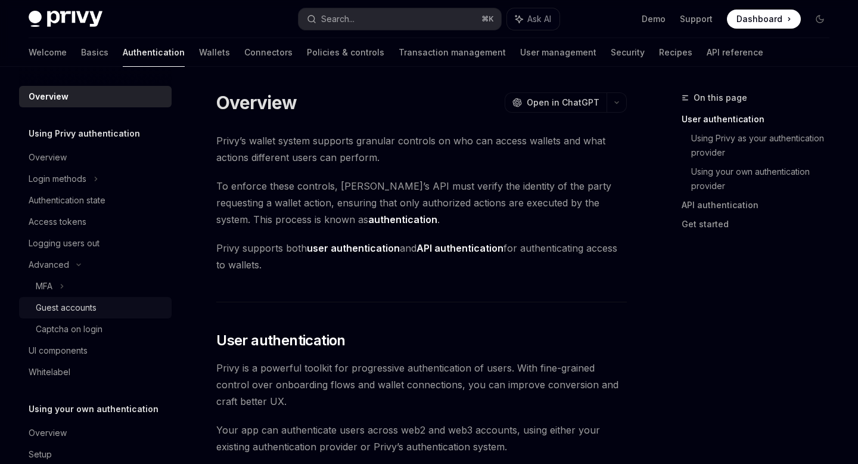
click at [108, 304] on div "Guest accounts" at bounding box center [100, 307] width 129 height 14
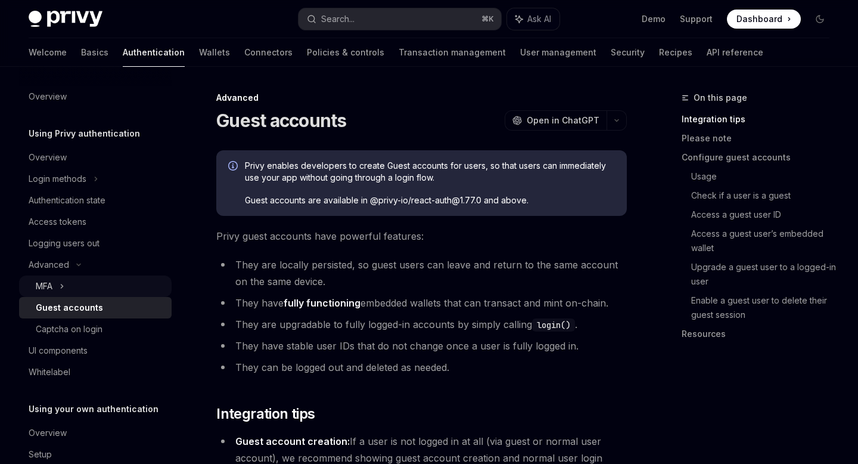
click at [61, 290] on icon at bounding box center [62, 286] width 5 height 14
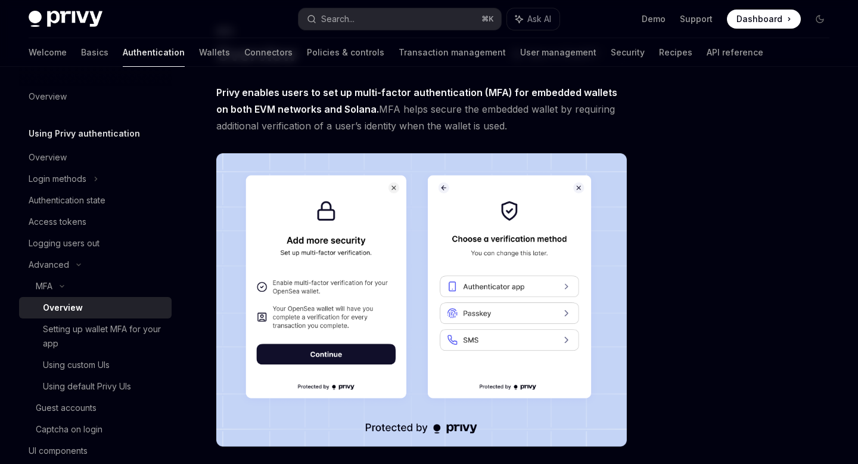
scroll to position [65, 0]
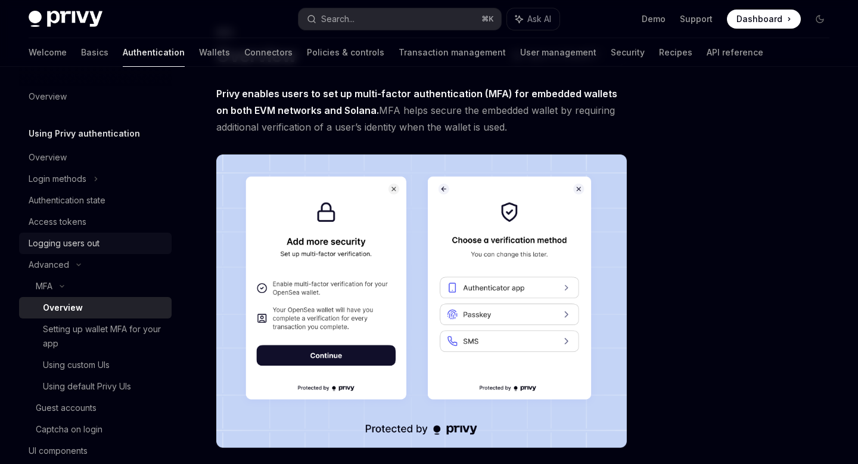
click at [90, 247] on div "Logging users out" at bounding box center [64, 243] width 71 height 14
type textarea "*"
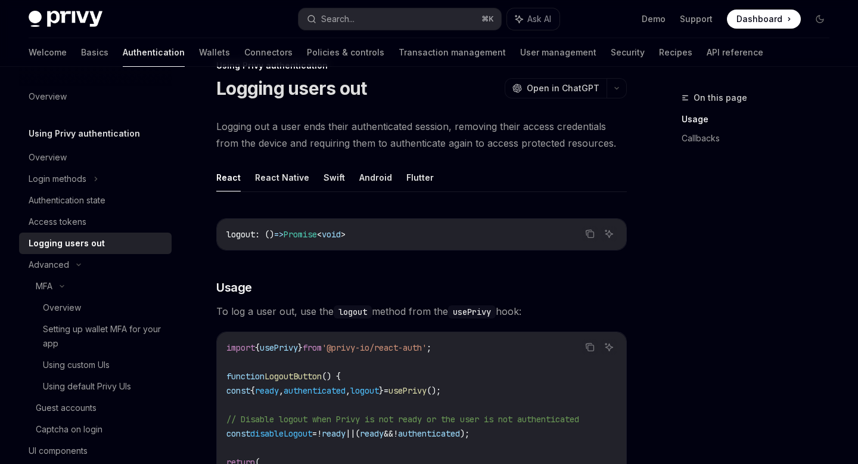
scroll to position [23, 0]
